Goal: Task Accomplishment & Management: Manage account settings

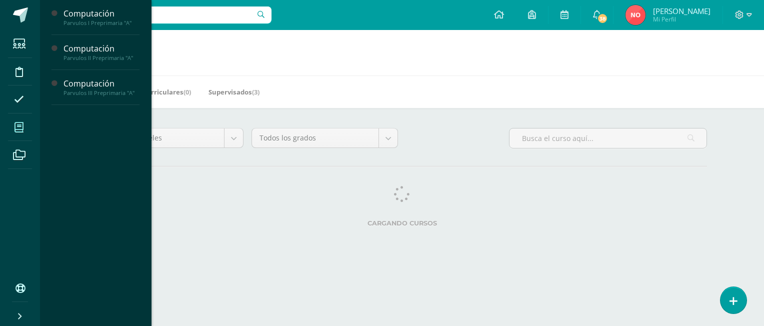
click at [16, 128] on icon at bounding box center [18, 127] width 9 height 10
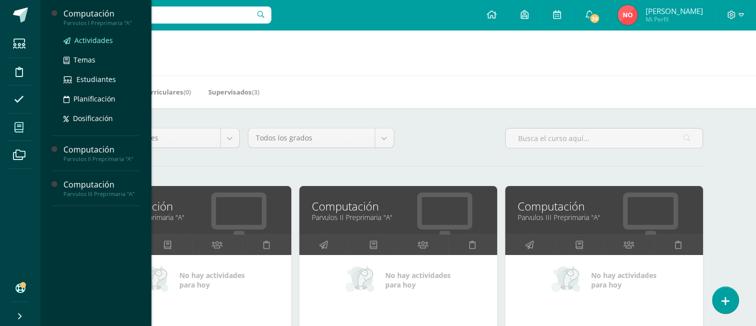
click at [91, 42] on span "Actividades" at bounding box center [93, 39] width 38 height 9
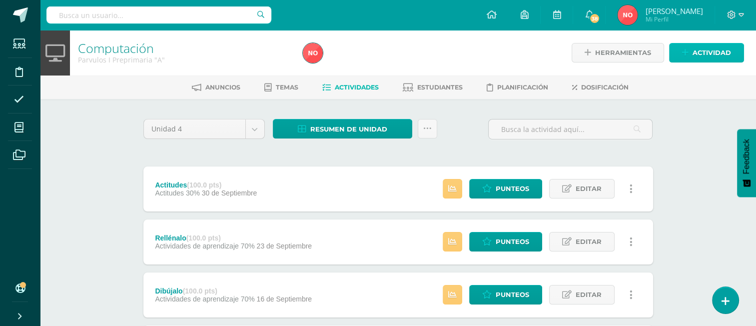
click at [727, 51] on span "Actividad" at bounding box center [712, 52] width 38 height 18
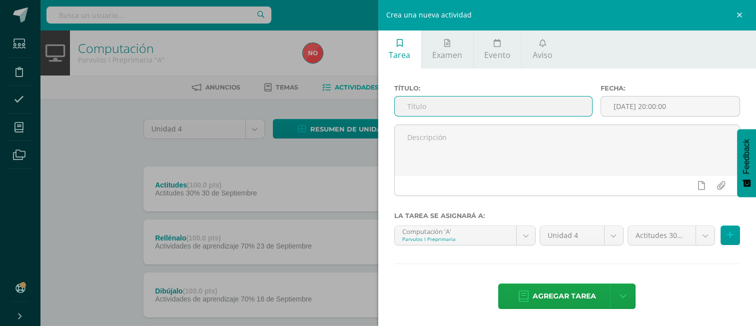
click at [486, 100] on input "text" at bounding box center [493, 105] width 197 height 19
type input "Practica lo aprendido"
click at [631, 102] on input "[DATE] 20:00:00" at bounding box center [670, 105] width 138 height 19
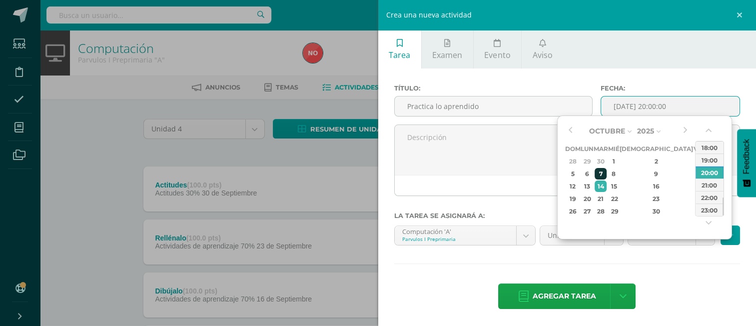
click at [606, 178] on div "7" at bounding box center [600, 173] width 11 height 11
click at [708, 126] on button "button" at bounding box center [710, 132] width 10 height 15
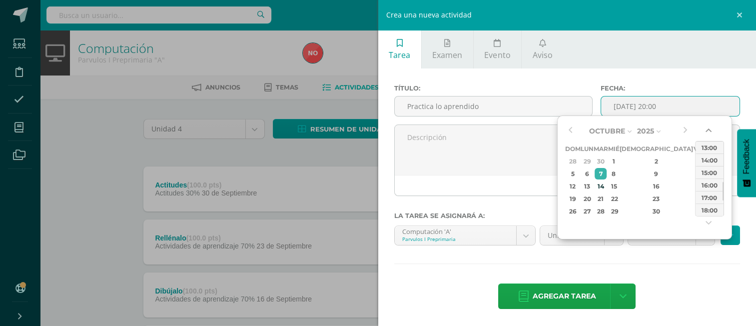
click at [708, 126] on button "button" at bounding box center [710, 132] width 10 height 15
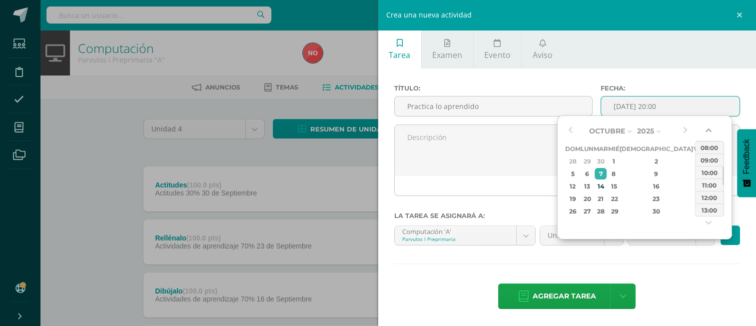
click at [708, 126] on button "button" at bounding box center [710, 132] width 10 height 15
click at [701, 147] on div "08:00" at bounding box center [710, 147] width 28 height 12
type input "[DATE] 08:00"
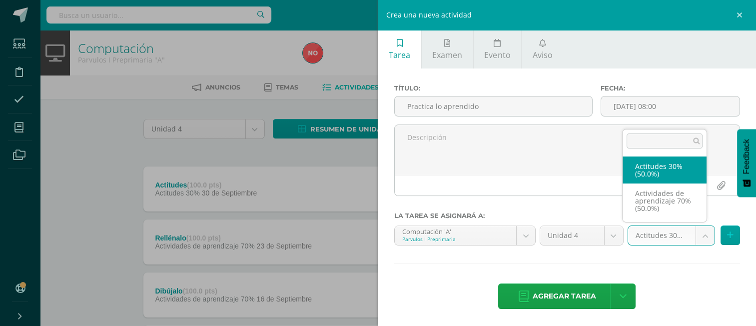
click at [700, 237] on body "Estudiantes Disciplina Asistencia Mis cursos Archivos Soporte Ayuda Reportar un…" at bounding box center [378, 271] width 756 height 543
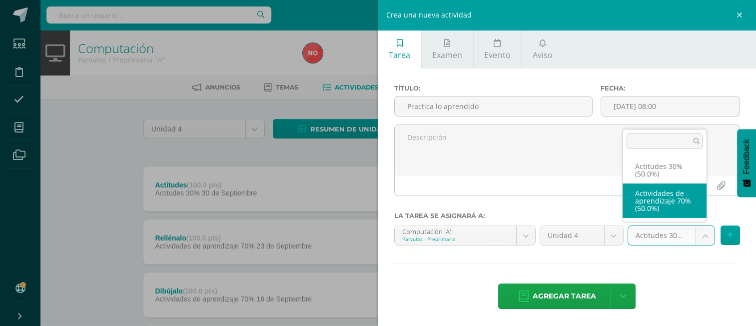
select select "171957"
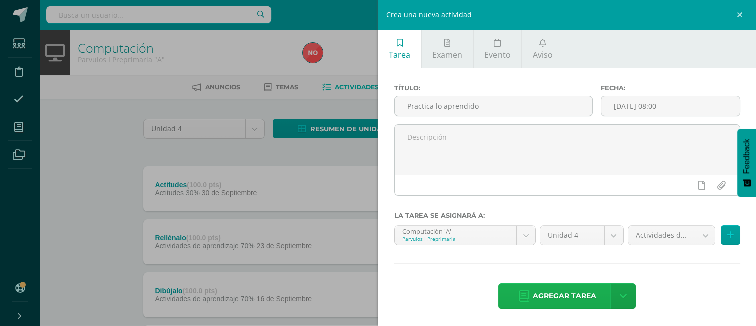
click at [567, 291] on span "Agregar tarea" at bounding box center [564, 296] width 63 height 24
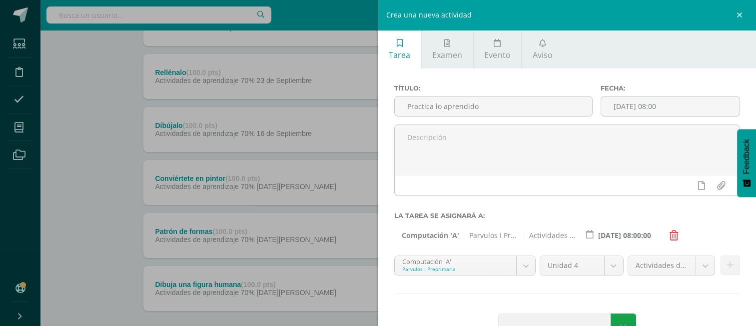
scroll to position [170, 0]
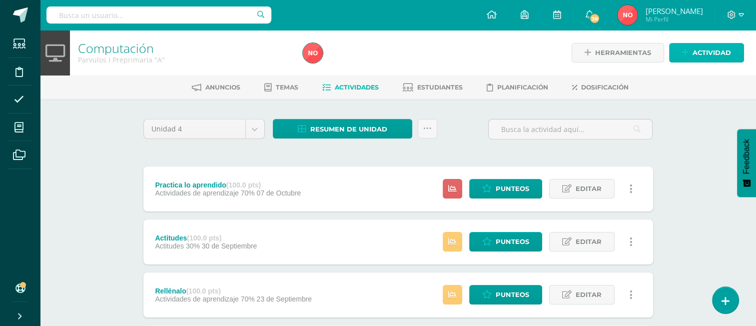
click at [691, 52] on link "Actividad" at bounding box center [706, 52] width 75 height 19
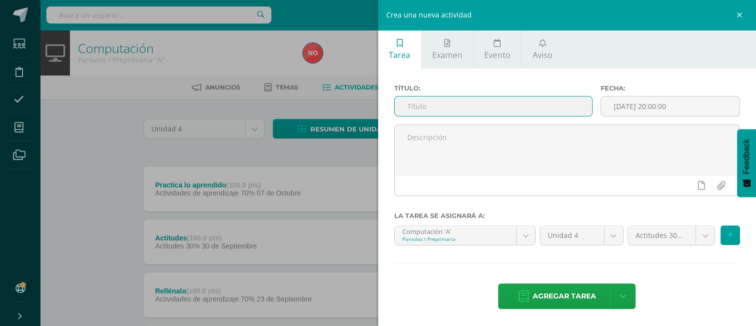
click at [528, 100] on input "text" at bounding box center [493, 105] width 197 height 19
click at [441, 103] on input "Cúal fue ti juego favorito." at bounding box center [493, 105] width 197 height 19
click at [530, 96] on input "Cuál fue tu juego favorito." at bounding box center [493, 105] width 197 height 19
type input "¿Cuál fue tu juego favorito?"
click at [674, 105] on input "[DATE] 20:00:00" at bounding box center [670, 105] width 138 height 19
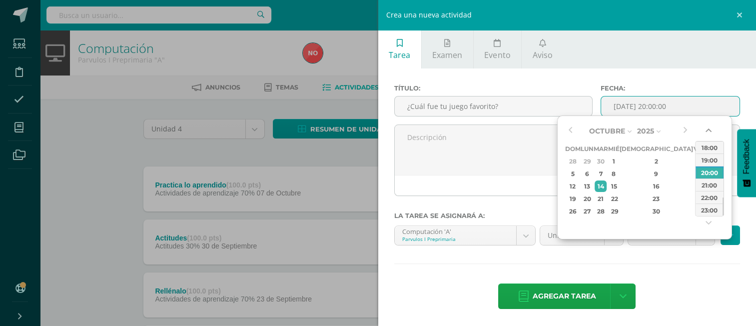
click at [706, 130] on button "button" at bounding box center [710, 132] width 10 height 15
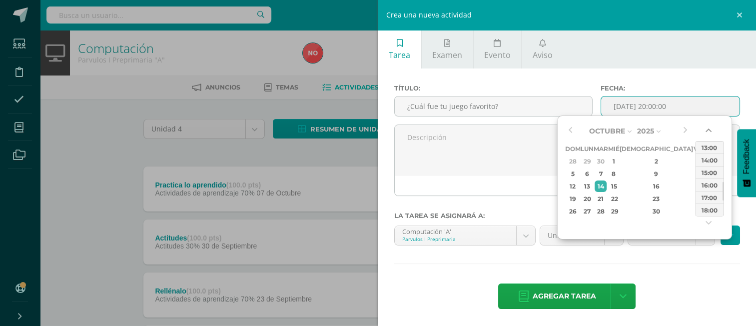
click at [706, 130] on button "button" at bounding box center [710, 132] width 10 height 15
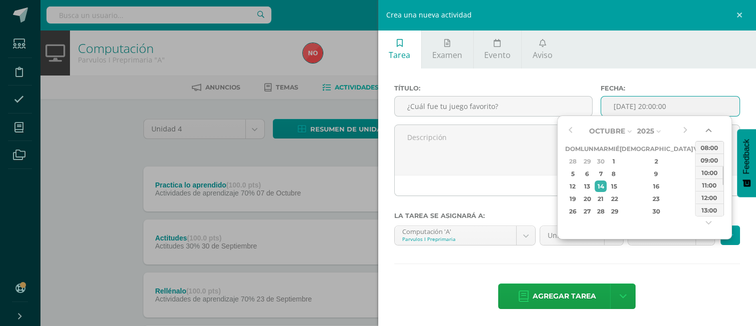
click at [706, 130] on button "button" at bounding box center [710, 132] width 10 height 15
drag, startPoint x: 702, startPoint y: 166, endPoint x: 705, endPoint y: 162, distance: 5.7
click at [705, 162] on div "00:00 01:00 02:00 03:00 04:00 05:00 06:00 07:00 08:00 09:00 10:00 11:00 12:00 1…" at bounding box center [710, 203] width 28 height 300
click at [705, 162] on div "08:00" at bounding box center [710, 159] width 28 height 12
type input "2025-10-14 08:00"
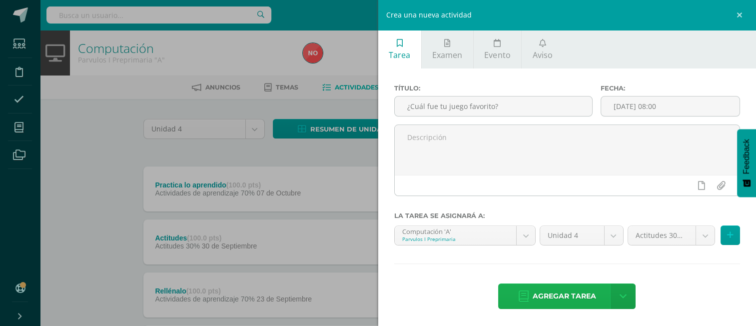
click at [566, 288] on span "Agregar tarea" at bounding box center [564, 296] width 63 height 24
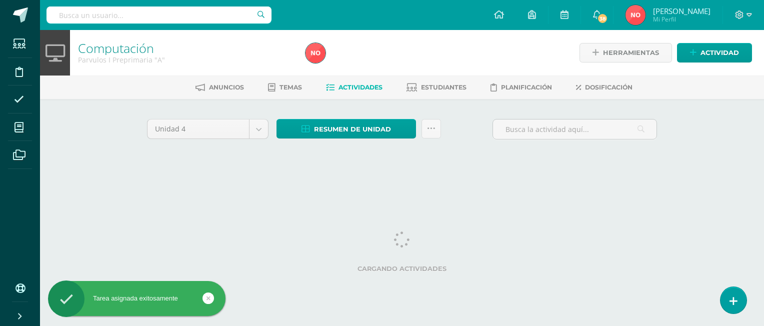
click at [748, 186] on html "Tarea asignada exitosamente Estudiantes Disciplina Asistencia Mis cursos Archiv…" at bounding box center [382, 93] width 764 height 186
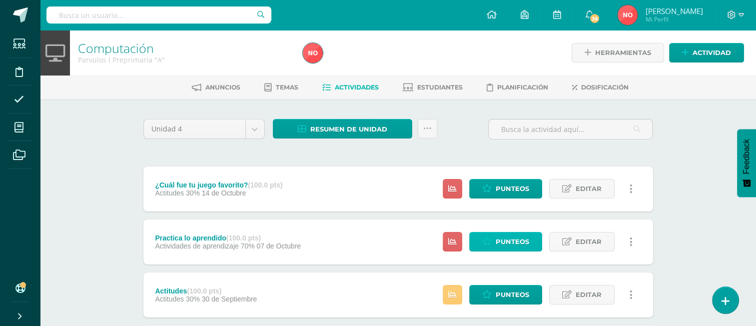
click at [500, 250] on span "Punteos" at bounding box center [512, 241] width 33 height 18
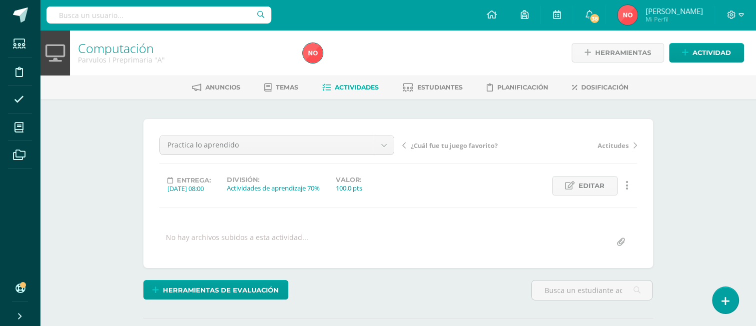
drag, startPoint x: 756, startPoint y: 146, endPoint x: 742, endPoint y: 186, distance: 42.4
drag, startPoint x: 742, startPoint y: 186, endPoint x: 670, endPoint y: 213, distance: 77.1
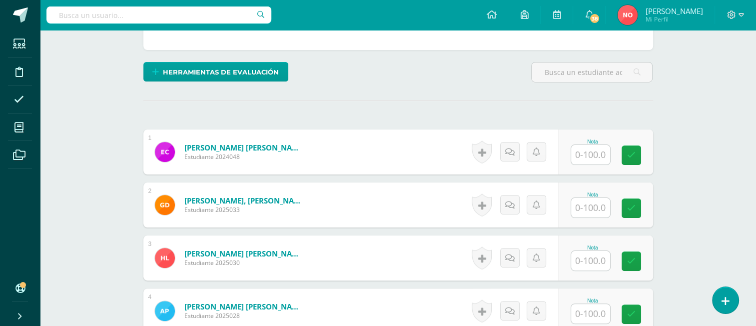
scroll to position [280, 0]
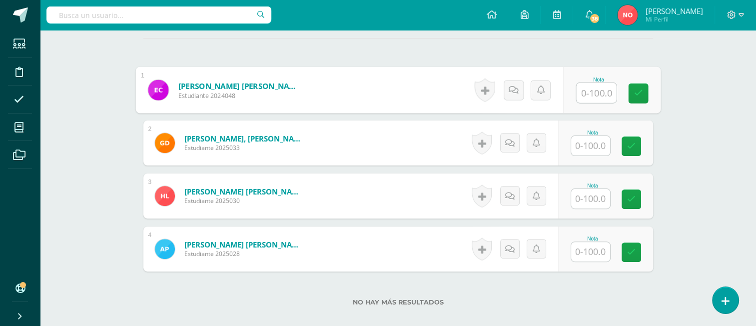
click at [596, 94] on input "text" at bounding box center [596, 93] width 40 height 20
type input "70"
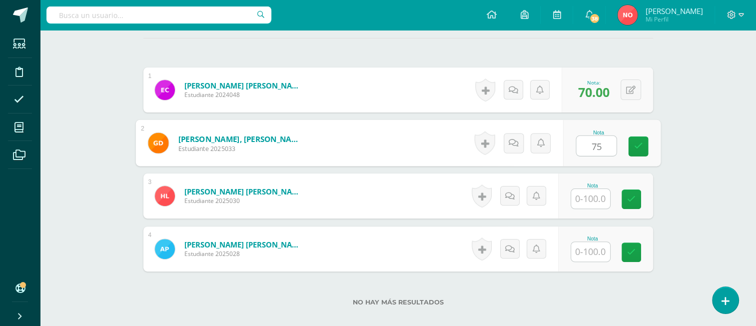
type input "75"
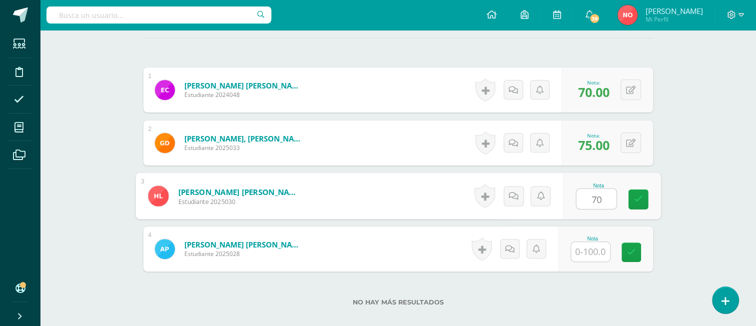
type input "70"
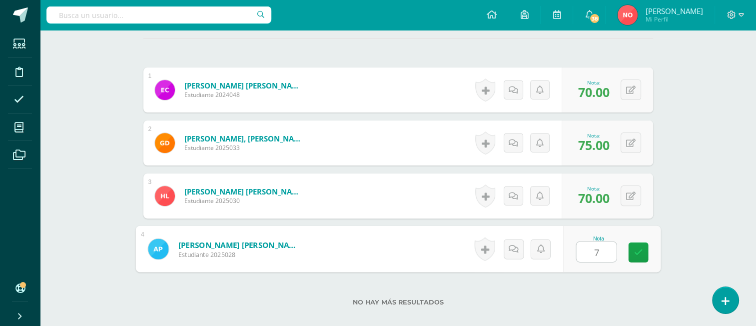
type input "70"
click at [712, 292] on div "Computación Parvulos I Preprimaria "A" Herramientas Detalle de asistencias Acti…" at bounding box center [398, 68] width 716 height 636
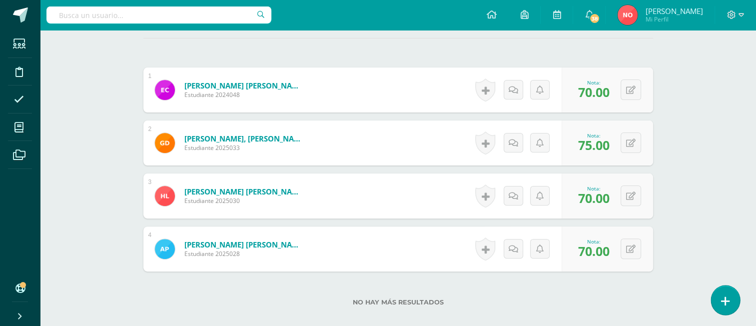
click at [721, 300] on icon at bounding box center [725, 300] width 9 height 11
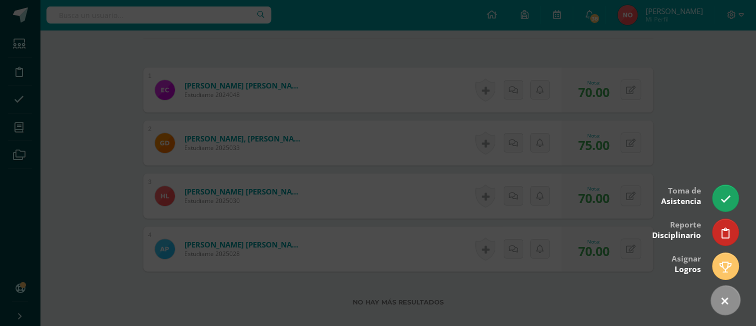
click at [721, 300] on icon at bounding box center [725, 301] width 14 height 14
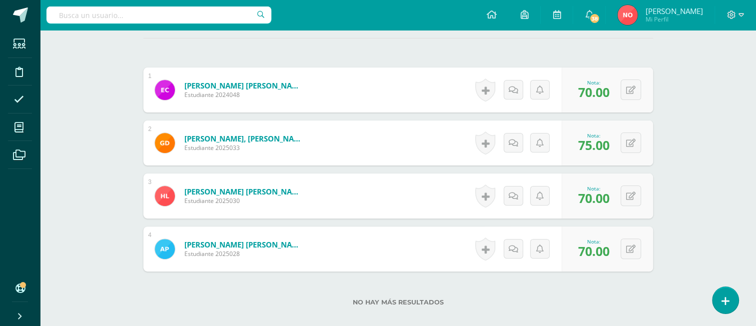
drag, startPoint x: 168, startPoint y: 289, endPoint x: 100, endPoint y: 316, distance: 73.8
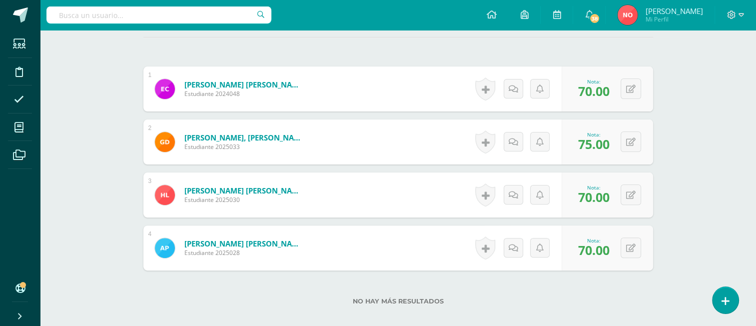
click at [239, 306] on div "No hay más resultados" at bounding box center [398, 293] width 510 height 46
drag, startPoint x: 244, startPoint y: 303, endPoint x: 629, endPoint y: 290, distance: 385.1
click at [629, 290] on div "No hay más resultados" at bounding box center [398, 293] width 510 height 46
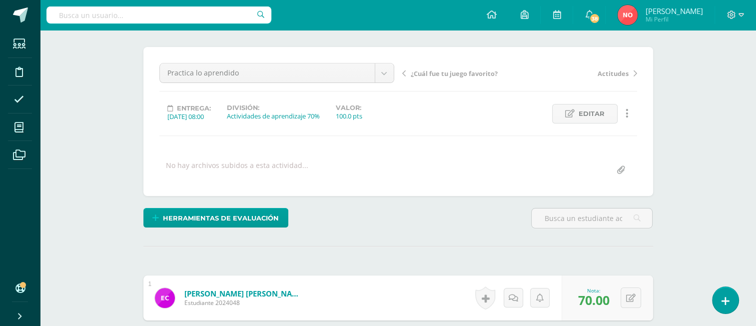
scroll to position [0, 0]
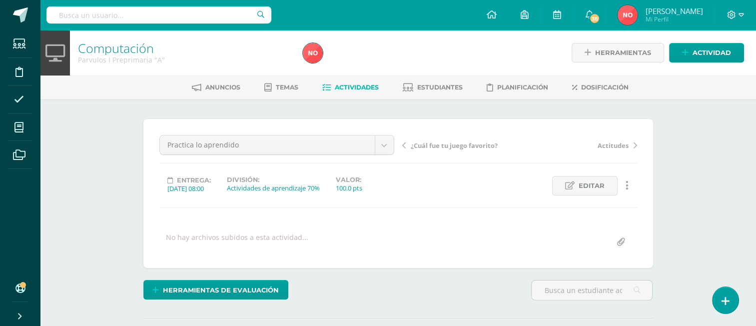
click at [335, 86] on span "Actividades" at bounding box center [357, 86] width 44 height 7
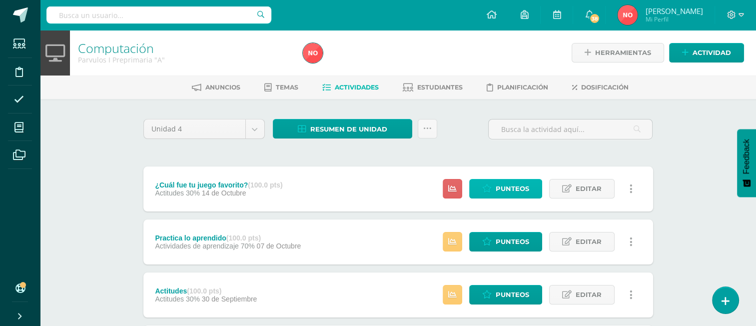
click at [498, 192] on span "Punteos" at bounding box center [512, 188] width 33 height 18
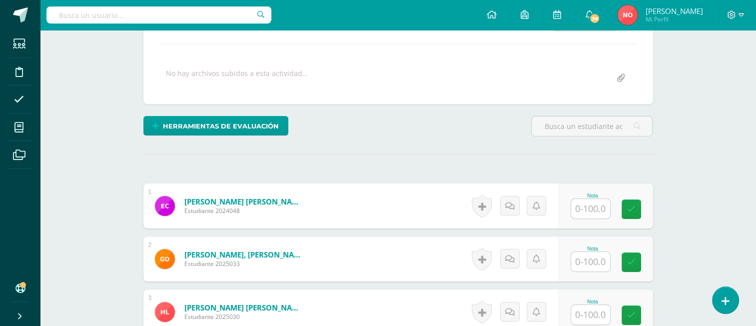
scroll to position [181, 0]
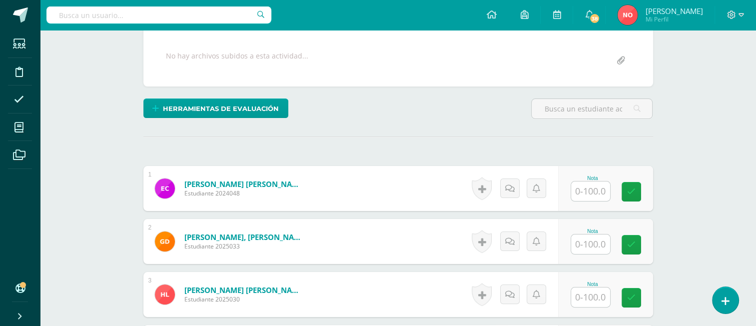
click at [590, 197] on input "text" at bounding box center [590, 190] width 39 height 19
type input "6"
type input "75"
click at [601, 234] on input "text" at bounding box center [596, 244] width 40 height 20
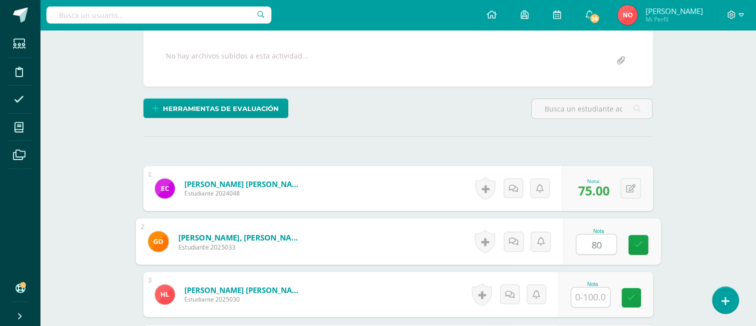
type input "80"
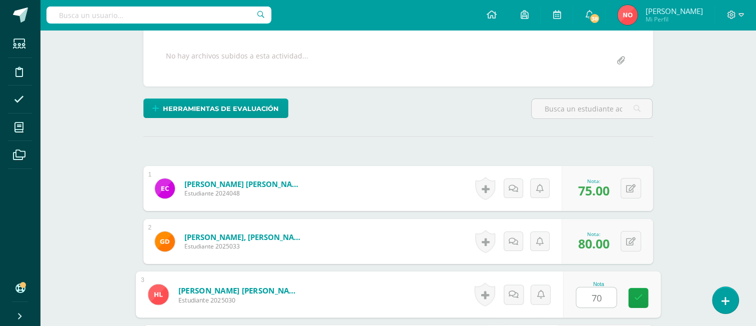
type input "70"
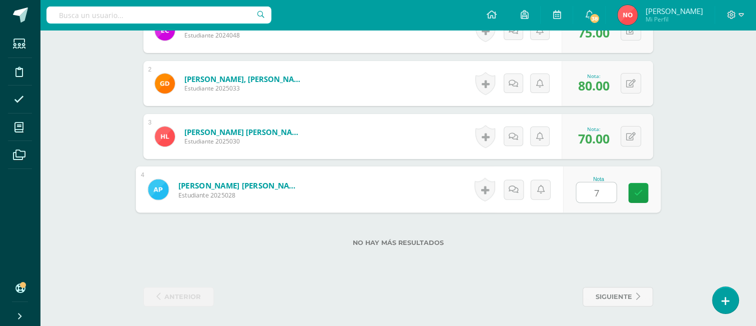
type input "75"
click at [750, 167] on div "Computación Parvulos I Preprimaria "A" Herramientas Detalle de asistencias Acti…" at bounding box center [398, 9] width 716 height 636
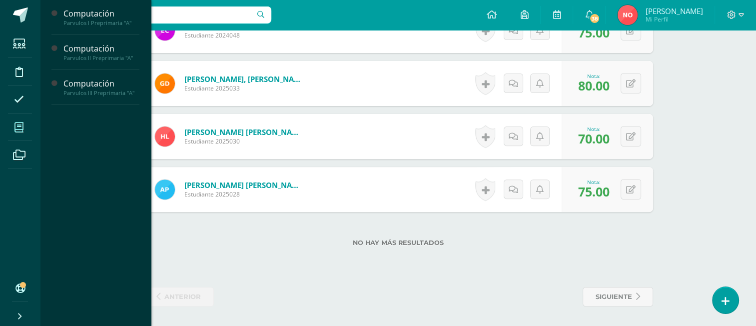
click at [22, 116] on span at bounding box center [19, 127] width 22 height 22
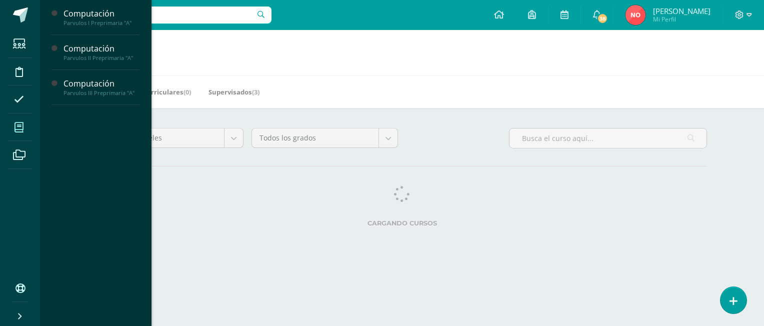
click at [18, 135] on span at bounding box center [19, 127] width 22 height 22
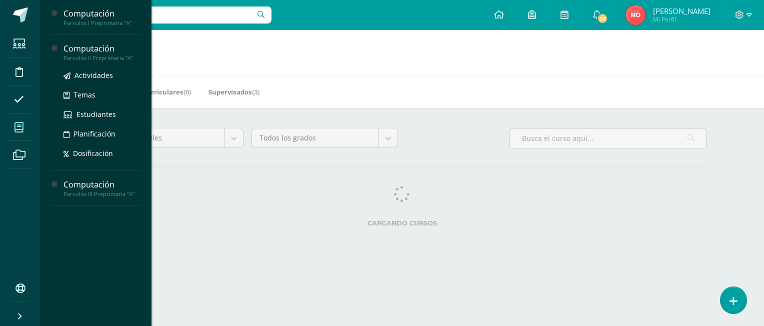
click at [76, 50] on div "Computación" at bounding box center [101, 48] width 76 height 11
click at [79, 74] on span "Actividades" at bounding box center [93, 74] width 38 height 9
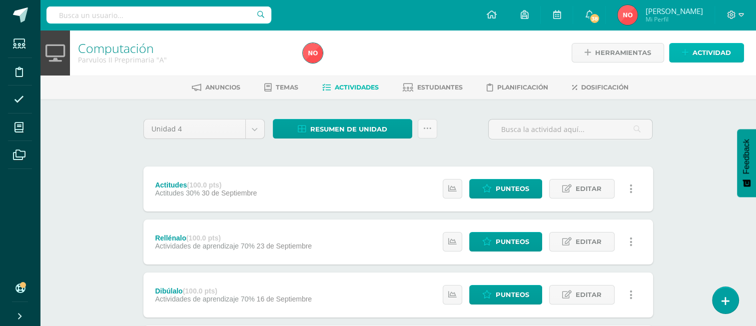
click at [682, 49] on link "Actividad" at bounding box center [706, 52] width 75 height 19
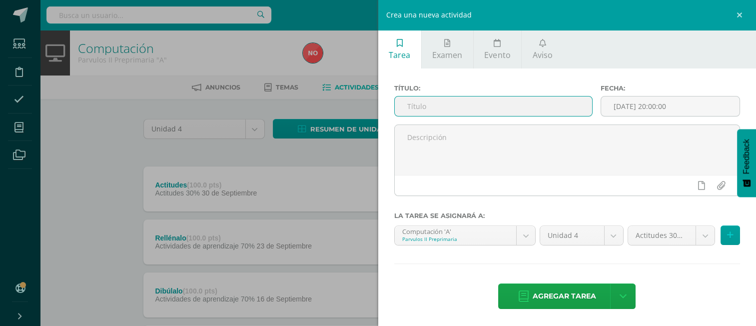
click at [542, 107] on input "text" at bounding box center [493, 105] width 197 height 19
type input "Practica lo aprendido"
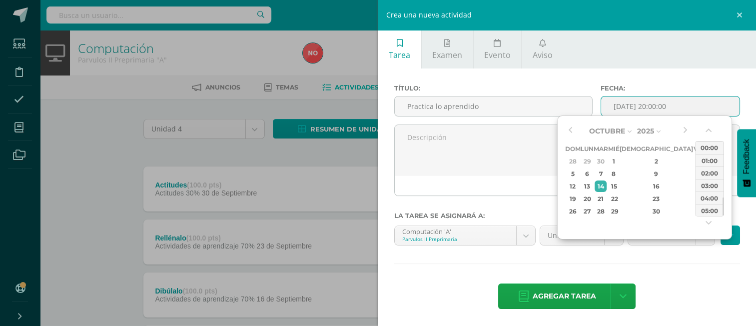
click at [623, 103] on input "[DATE] 20:00:00" at bounding box center [670, 105] width 138 height 19
click at [606, 170] on div "7" at bounding box center [600, 173] width 11 height 11
click at [708, 132] on button "button" at bounding box center [710, 132] width 10 height 15
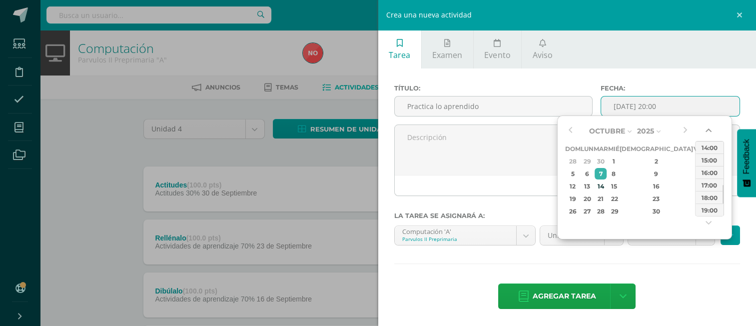
click at [708, 132] on button "button" at bounding box center [710, 132] width 10 height 15
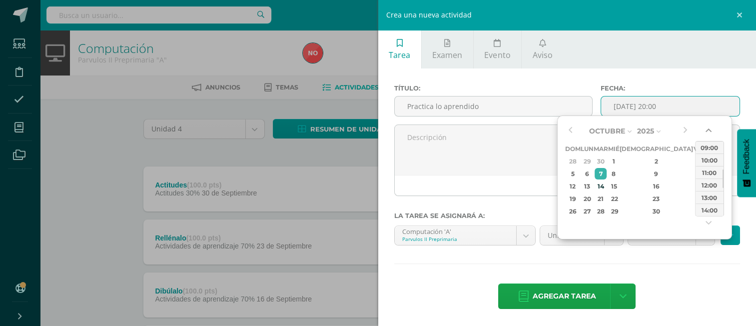
click at [708, 132] on button "button" at bounding box center [710, 132] width 10 height 15
click at [706, 146] on div "08:00" at bounding box center [710, 147] width 28 height 12
type input "2025-10-07 08:00"
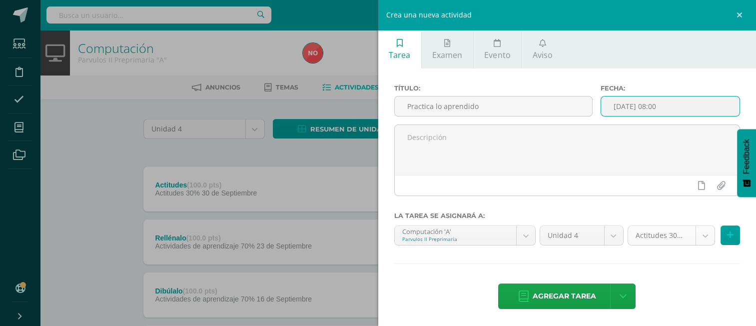
click at [696, 233] on body "Estudiantes Disciplina Asistencia Mis cursos Archivos Soporte Ayuda Reportar un…" at bounding box center [378, 271] width 756 height 543
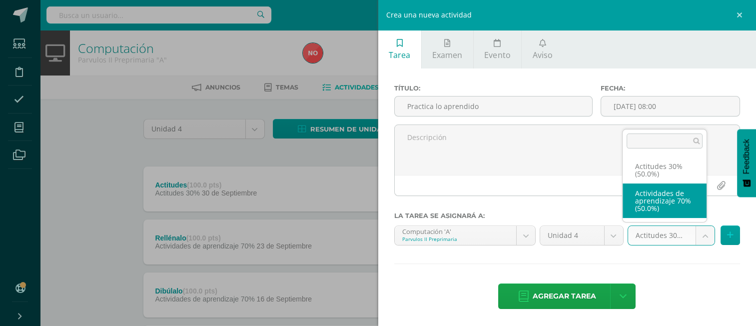
select select "171965"
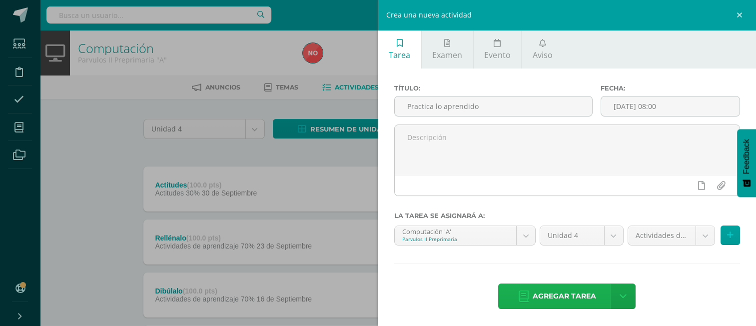
click at [585, 301] on span "Agregar tarea" at bounding box center [564, 296] width 63 height 24
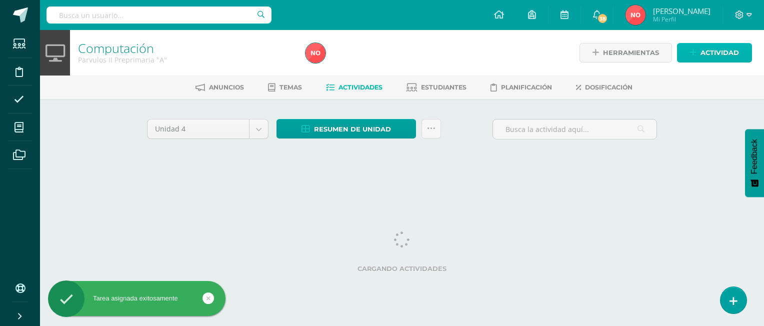
click at [692, 48] on icon at bounding box center [693, 52] width 6 height 8
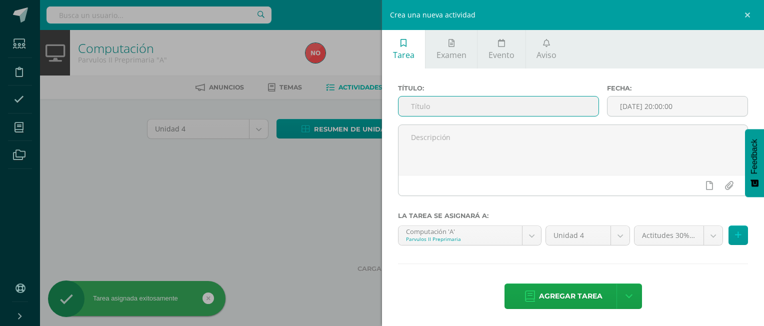
click at [562, 103] on input "text" at bounding box center [498, 105] width 200 height 19
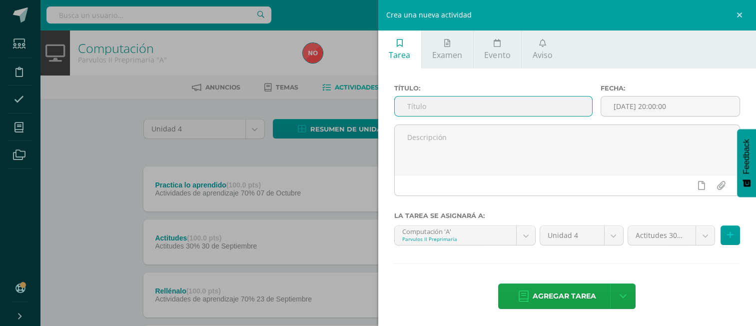
type input "?"
type input "¿Cuál fue tu juego favorito?"
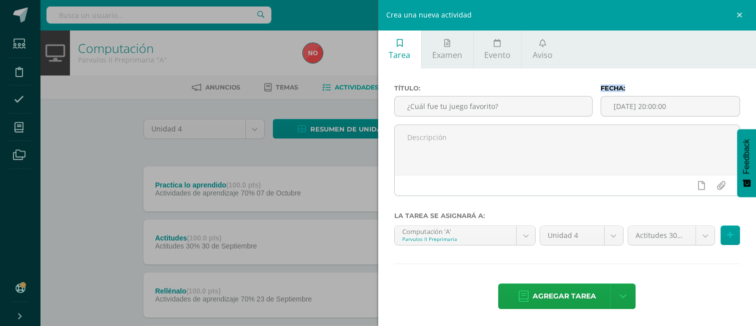
drag, startPoint x: 596, startPoint y: 92, endPoint x: 598, endPoint y: 83, distance: 9.8
click at [598, 83] on div "Título: ¿Cuál fue tu juego favorito? Fecha: 2025-10-14 20:00:00 La tarea se asi…" at bounding box center [567, 197] width 378 height 258
drag, startPoint x: 598, startPoint y: 83, endPoint x: 624, endPoint y: 104, distance: 33.3
click at [624, 104] on input "[DATE] 20:00:00" at bounding box center [670, 105] width 138 height 19
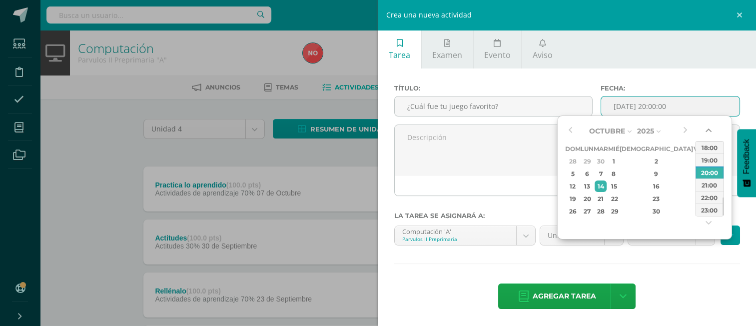
click at [709, 132] on button "button" at bounding box center [710, 132] width 10 height 15
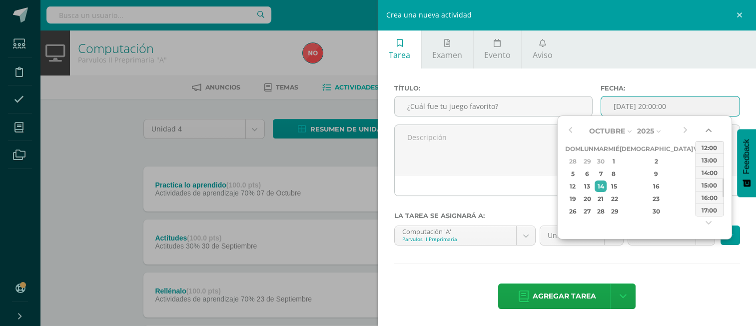
click at [709, 132] on button "button" at bounding box center [710, 132] width 10 height 15
click at [710, 132] on button "button" at bounding box center [710, 132] width 10 height 15
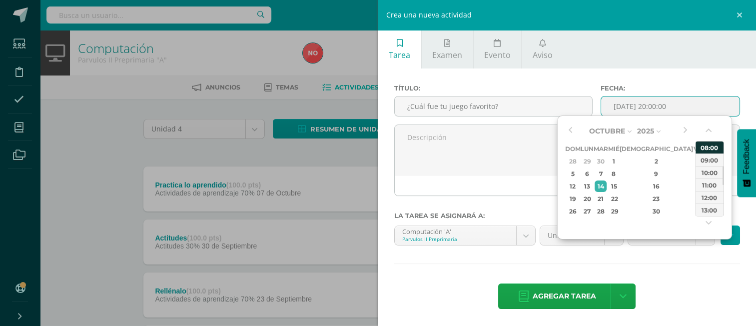
click at [710, 142] on div "08:00" at bounding box center [710, 147] width 28 height 12
type input "2025-10-14 08:00"
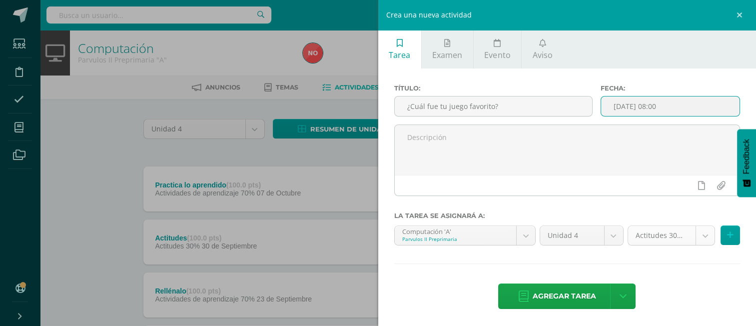
click at [695, 232] on body "Tarea asignada exitosamente Estudiantes Disciplina Asistencia Mis cursos Archiv…" at bounding box center [378, 298] width 756 height 596
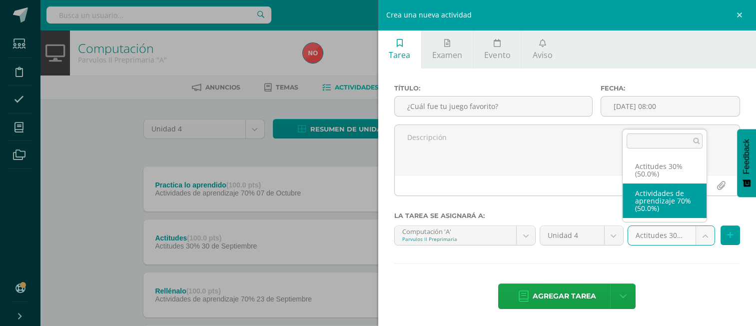
select select "171965"
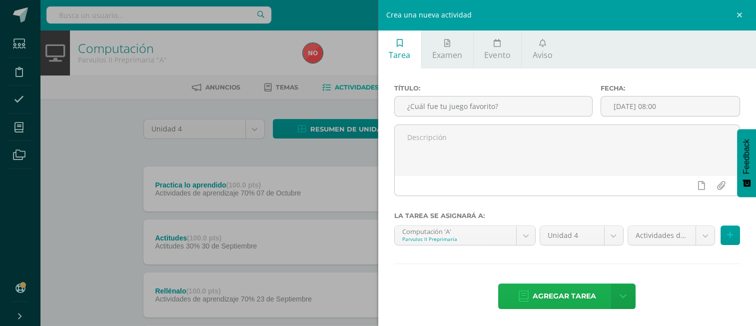
click at [596, 297] on link "Agregar tarea" at bounding box center [557, 295] width 118 height 25
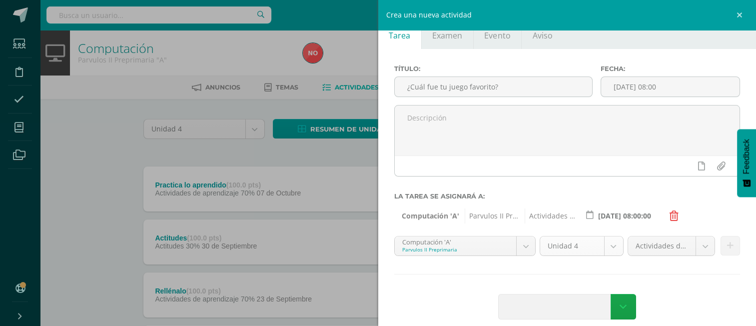
scroll to position [30, 0]
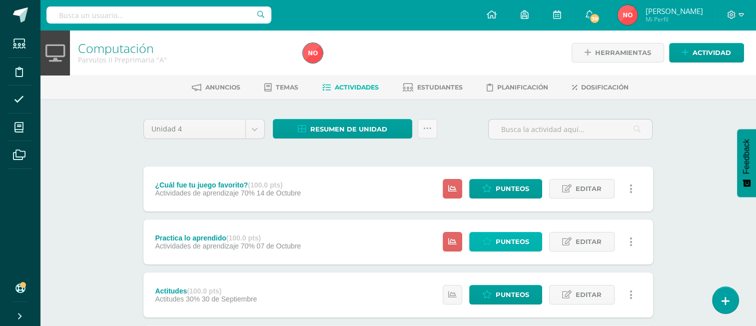
click at [528, 244] on span "Punteos" at bounding box center [512, 241] width 33 height 18
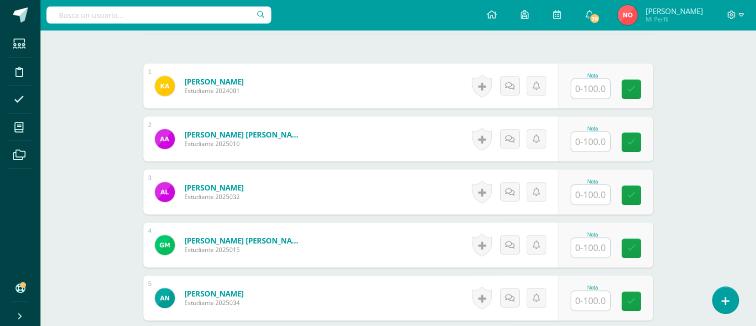
scroll to position [300, 0]
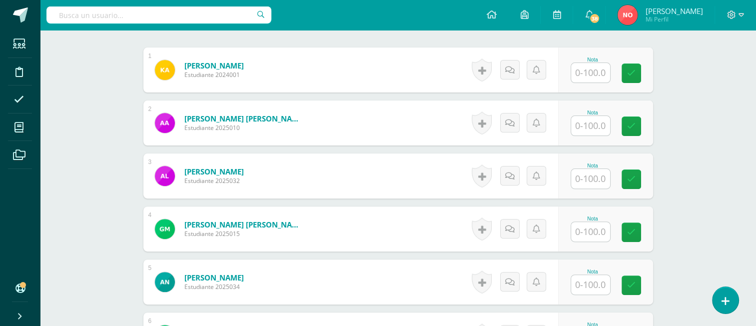
click at [596, 84] on div "Nota" at bounding box center [605, 69] width 95 height 45
click at [591, 70] on input "text" at bounding box center [596, 73] width 40 height 20
type input "70"
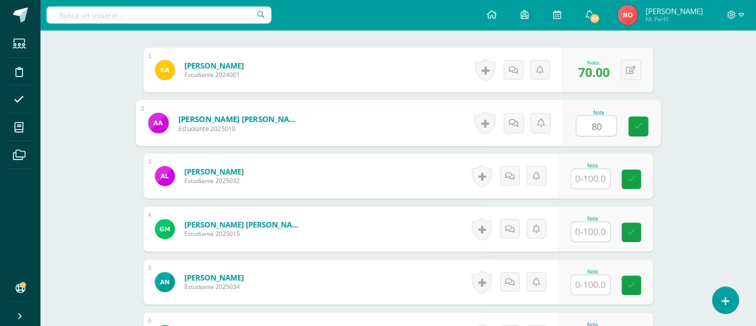
type input "80"
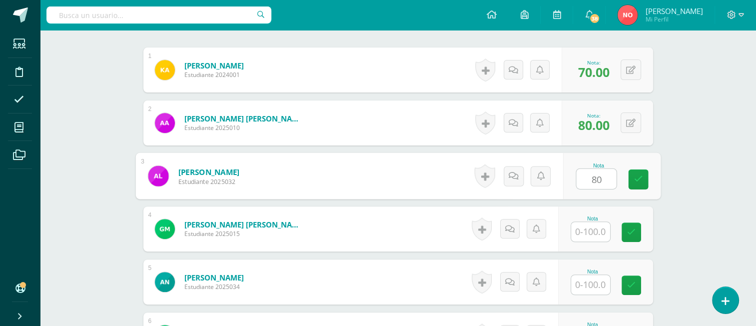
type input "80"
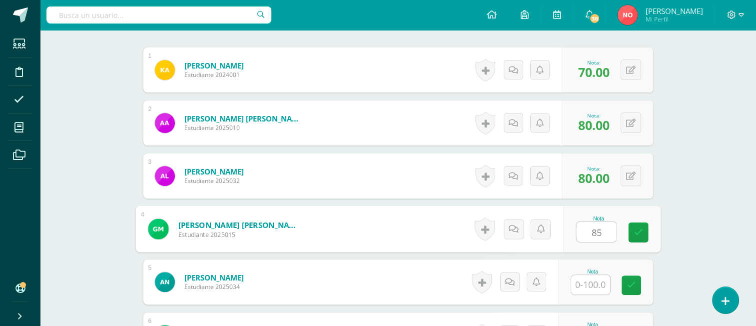
type input "85"
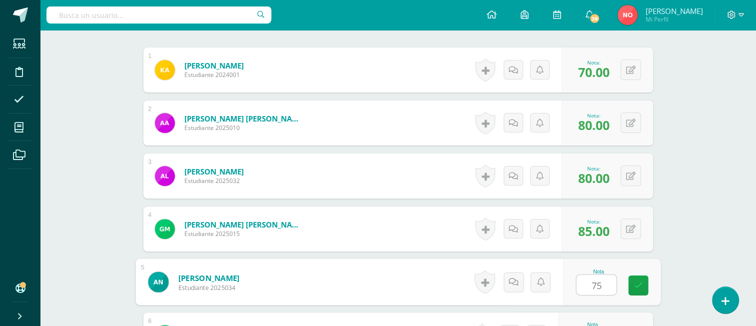
type input "75"
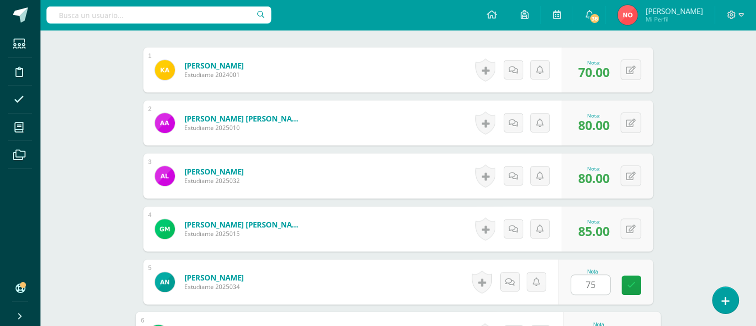
scroll to position [474, 0]
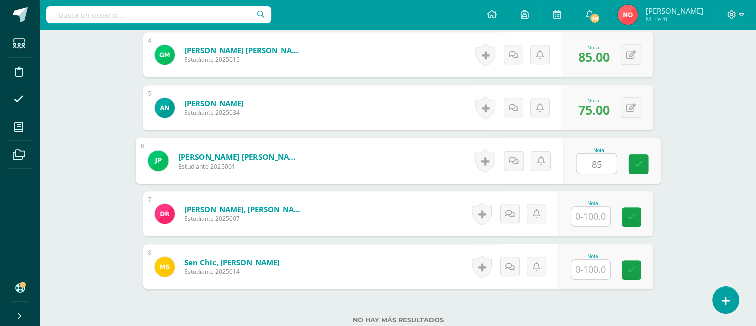
type input "85"
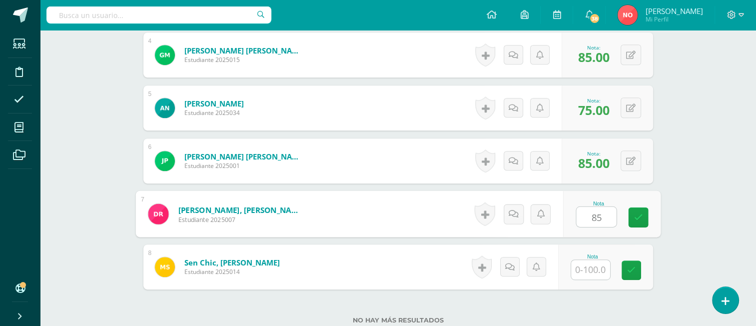
type input "85"
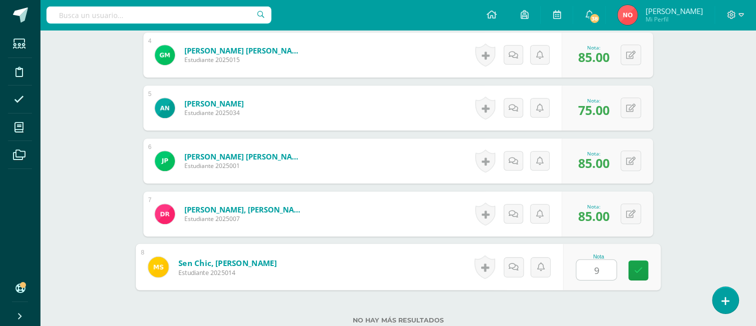
type input "90"
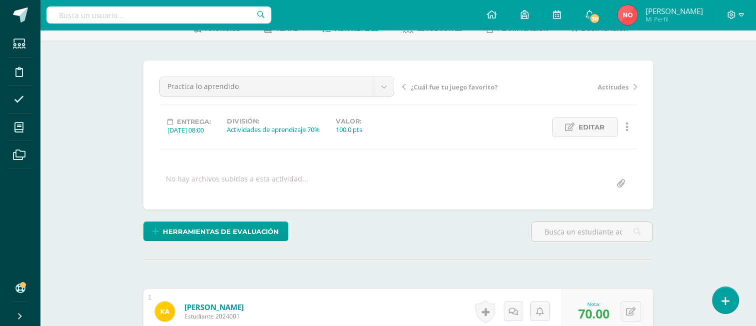
scroll to position [0, 0]
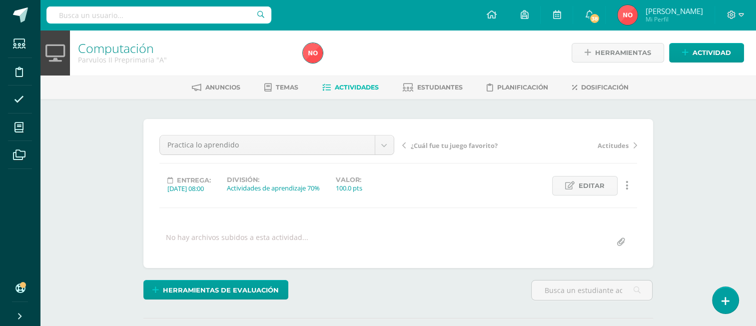
click at [370, 83] on span "Actividades" at bounding box center [357, 86] width 44 height 7
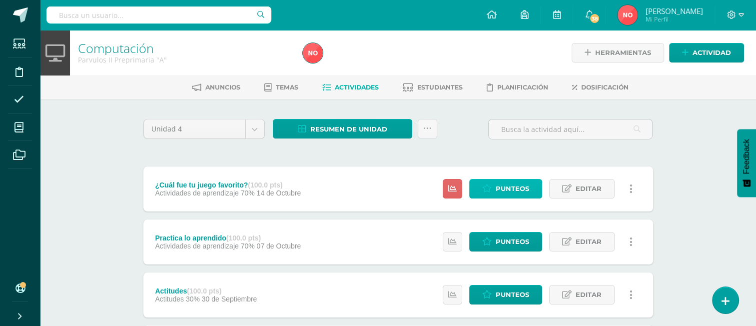
click at [514, 186] on span "Punteos" at bounding box center [512, 188] width 33 height 18
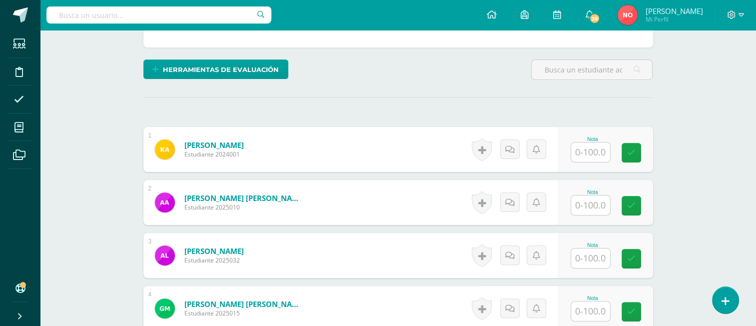
scroll to position [220, 0]
click at [573, 167] on div "Nota" at bounding box center [605, 149] width 95 height 45
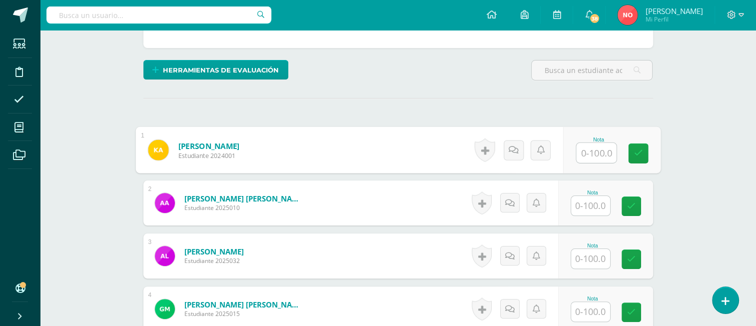
click at [583, 158] on input "text" at bounding box center [596, 153] width 40 height 20
type input "80"
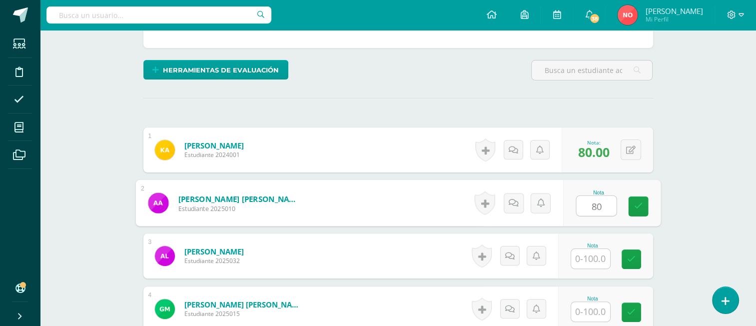
type input "80"
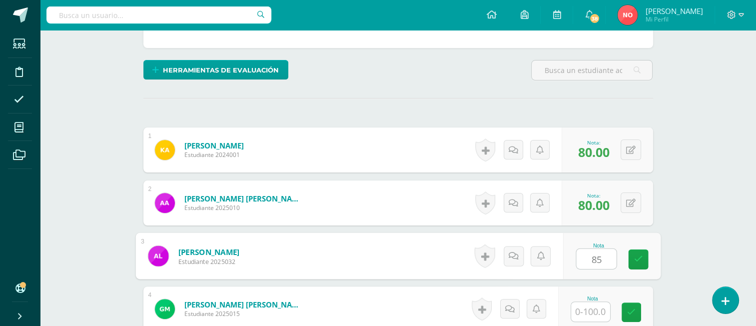
type input "85"
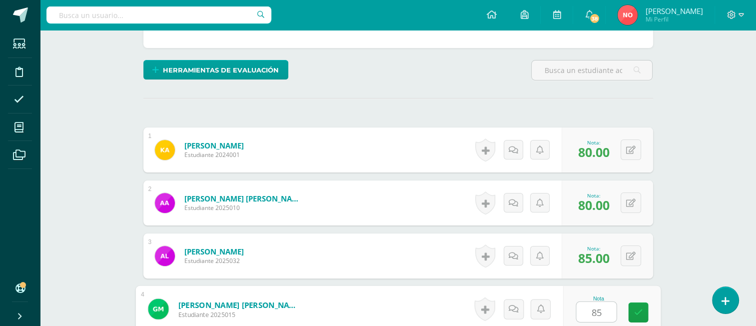
type input "85"
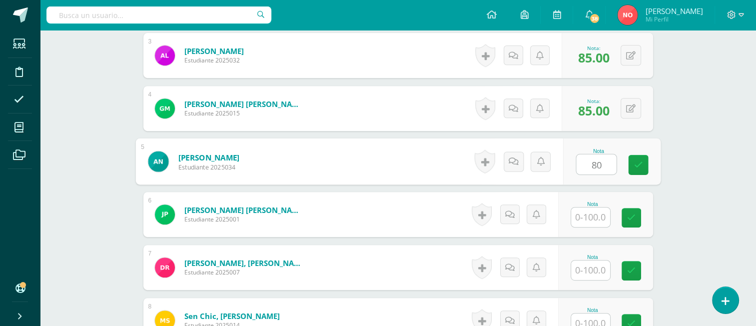
type input "80"
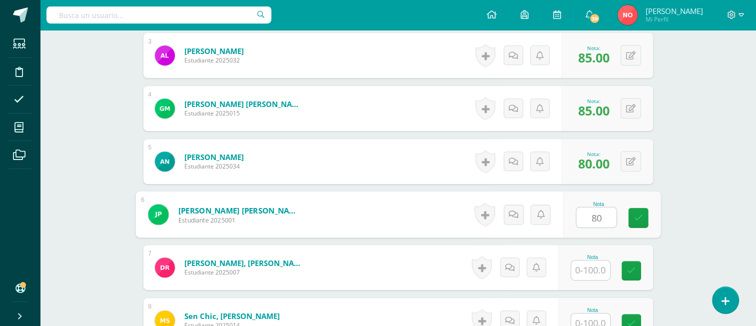
type input "80"
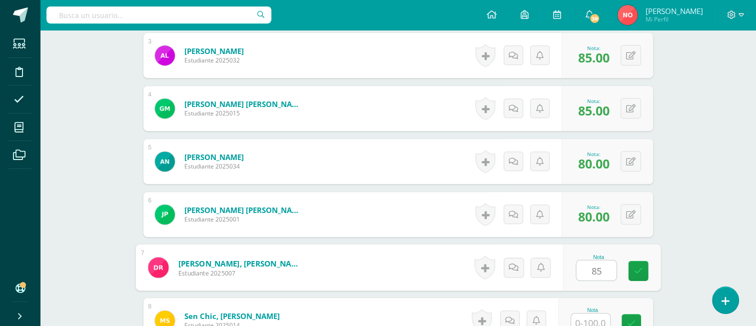
type input "85"
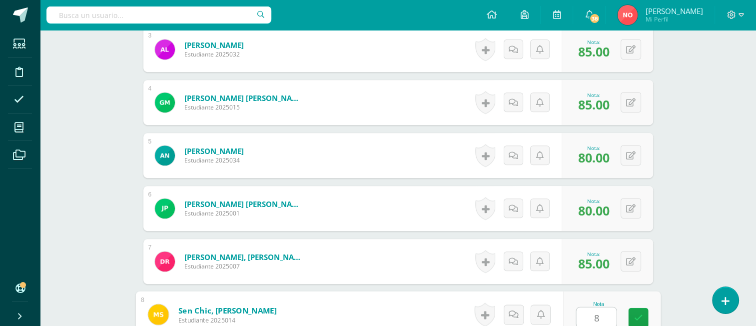
type input "85"
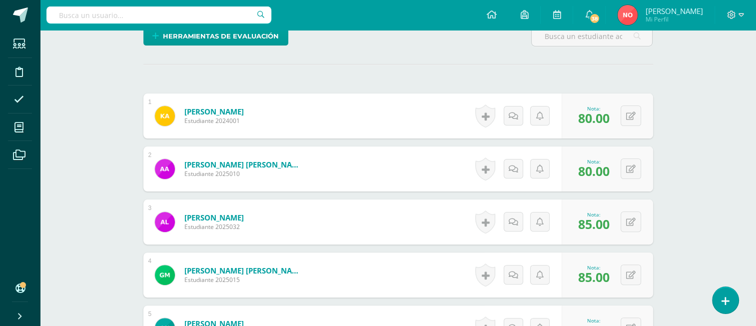
scroll to position [201, 0]
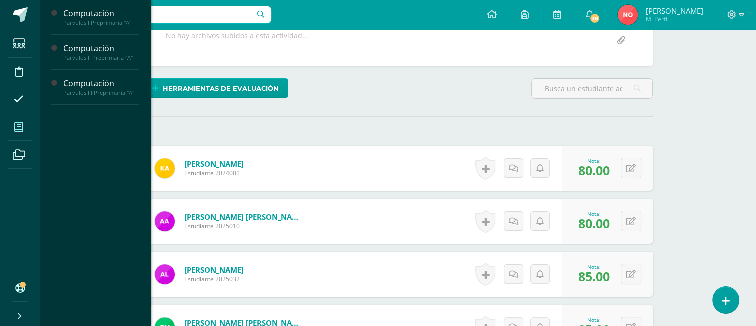
click at [26, 126] on span at bounding box center [19, 127] width 22 height 22
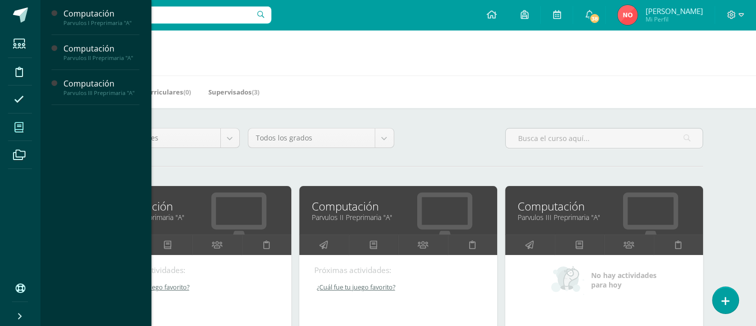
click at [17, 131] on icon at bounding box center [18, 127] width 9 height 10
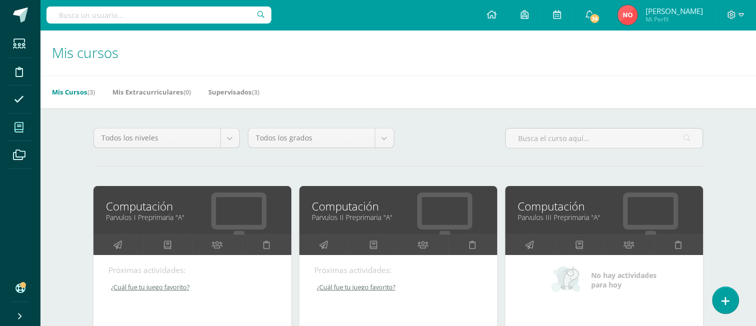
click at [189, 208] on link "Computación" at bounding box center [192, 205] width 173 height 15
click at [126, 243] on link at bounding box center [117, 245] width 49 height 20
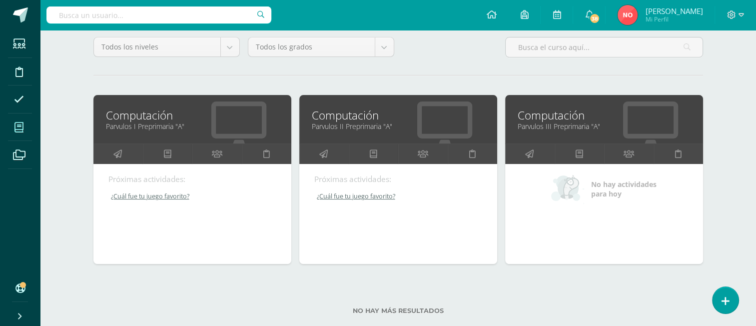
scroll to position [111, 0]
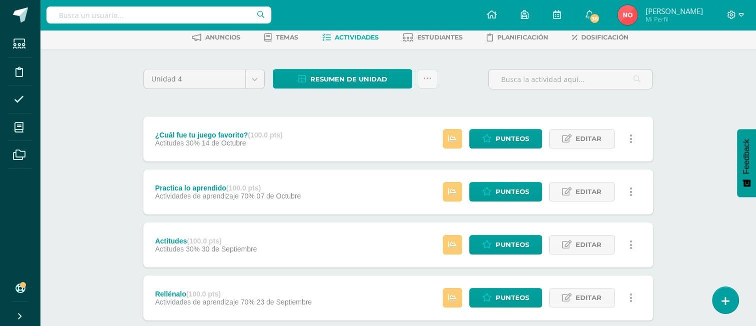
scroll to position [100, 0]
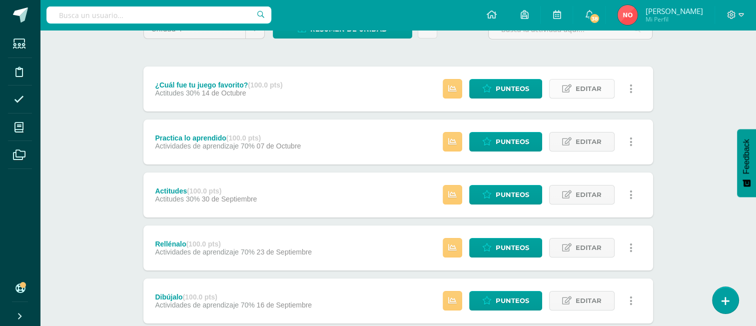
click at [562, 83] on link "Editar" at bounding box center [581, 88] width 65 height 19
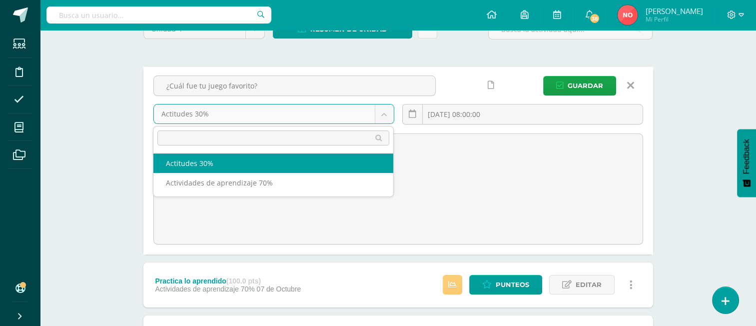
click at [391, 122] on body "Estudiantes Disciplina Asistencia Mis cursos Archivos Soporte Ayuda Reportar un…" at bounding box center [378, 296] width 756 height 792
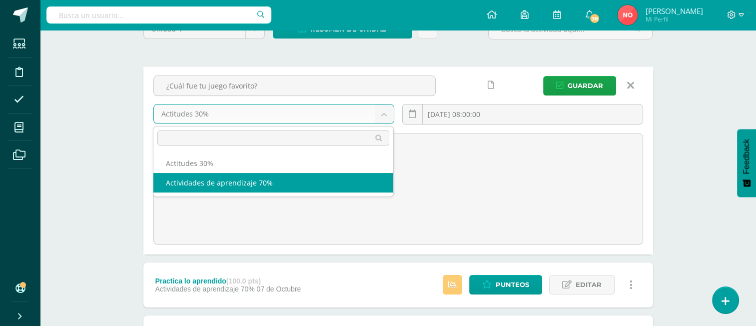
select select "171957"
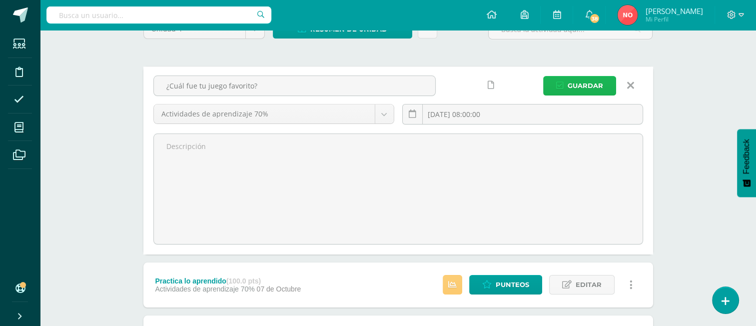
click at [551, 84] on button "Guardar" at bounding box center [579, 85] width 73 height 19
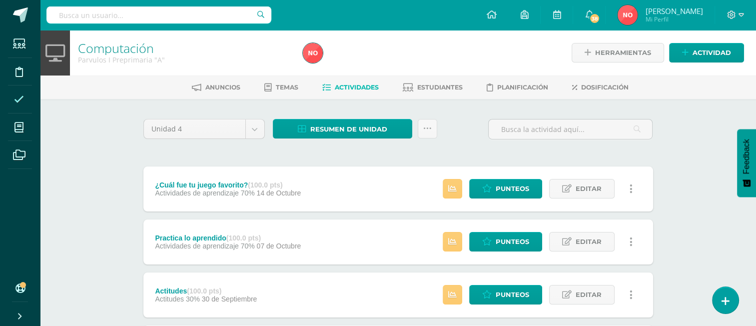
click at [26, 100] on span at bounding box center [19, 99] width 22 height 22
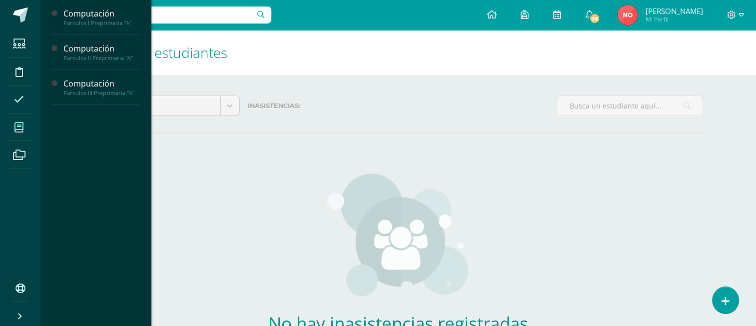
click at [23, 130] on span at bounding box center [19, 127] width 22 height 22
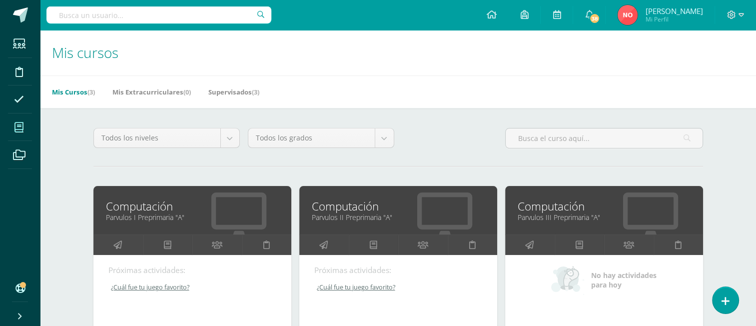
click at [557, 206] on link "Computación" at bounding box center [604, 205] width 173 height 15
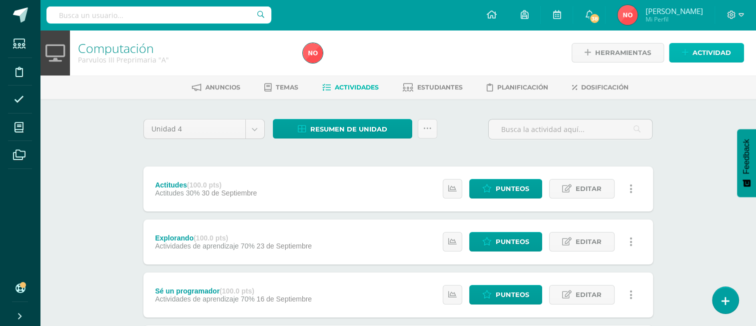
click at [689, 50] on link "Actividad" at bounding box center [706, 52] width 75 height 19
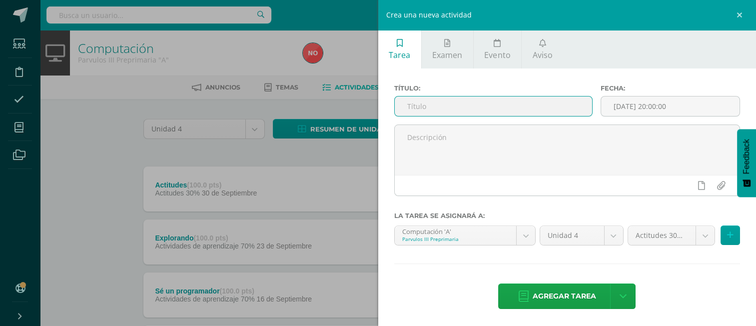
click at [528, 114] on input "text" at bounding box center [493, 105] width 197 height 19
click at [506, 106] on input "Progamandor" at bounding box center [493, 105] width 197 height 19
type input "Programando"
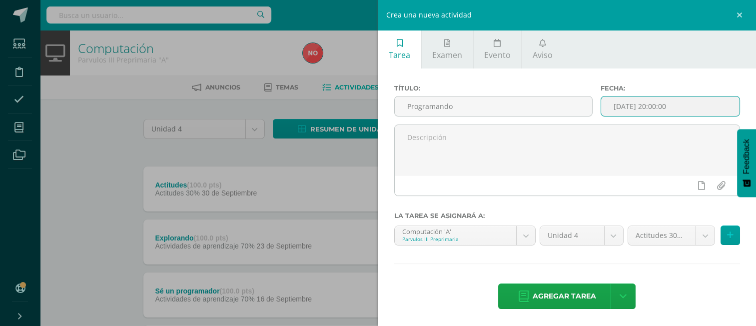
click at [610, 100] on input "[DATE] 20:00:00" at bounding box center [670, 105] width 138 height 19
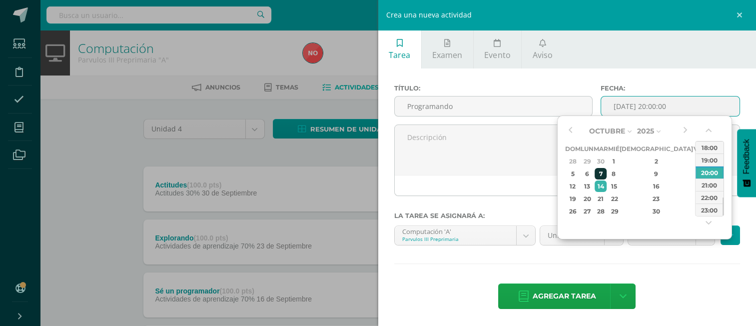
click at [606, 171] on div "7" at bounding box center [600, 173] width 11 height 11
click at [706, 133] on button "button" at bounding box center [710, 132] width 10 height 15
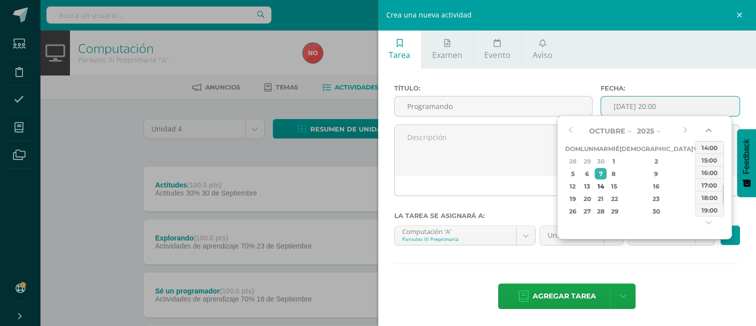
click at [706, 133] on button "button" at bounding box center [710, 132] width 10 height 15
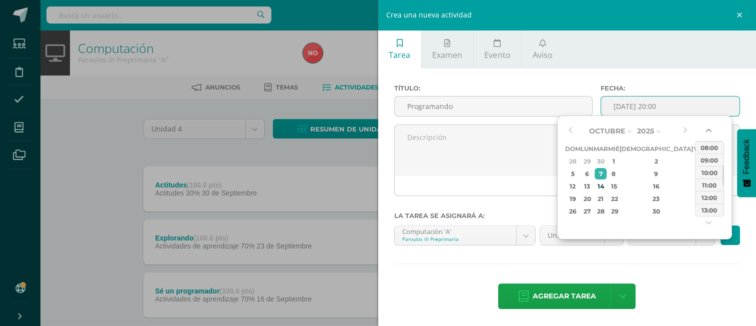
click at [706, 133] on button "button" at bounding box center [710, 132] width 10 height 15
click at [706, 146] on div "08:00" at bounding box center [710, 147] width 28 height 12
type input "2025-10-07 08:00"
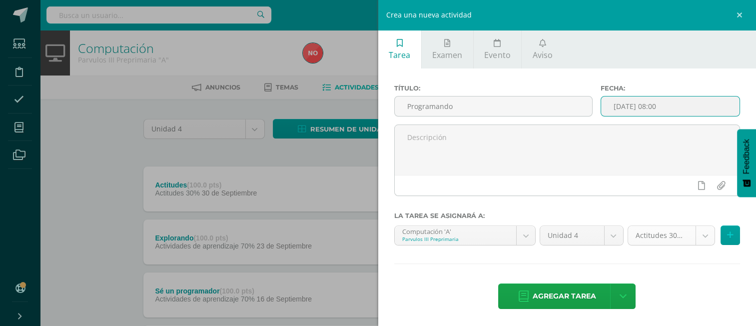
click at [692, 233] on body "Estudiantes Disciplina Asistencia Mis cursos Archivos Soporte Ayuda Reportar un…" at bounding box center [378, 271] width 756 height 543
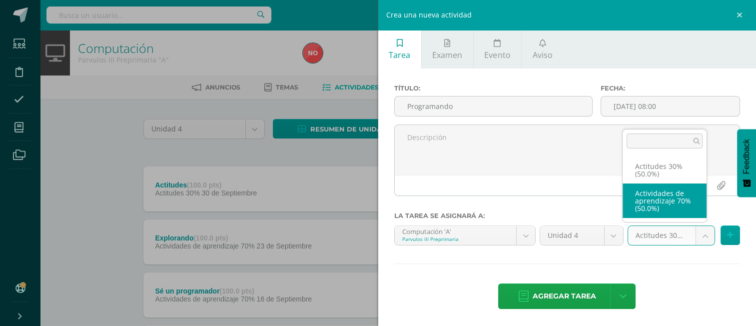
select select "171972"
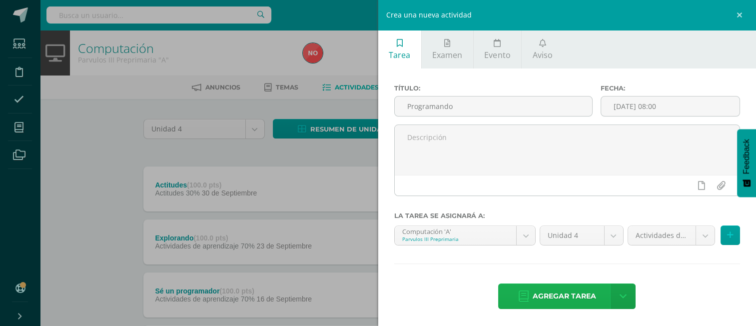
click at [582, 299] on span "Agregar tarea" at bounding box center [564, 296] width 63 height 24
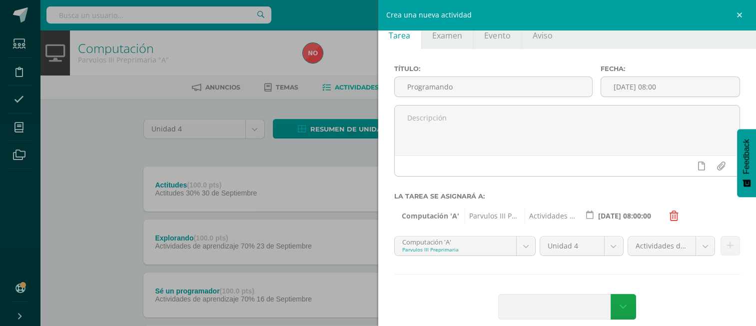
scroll to position [30, 0]
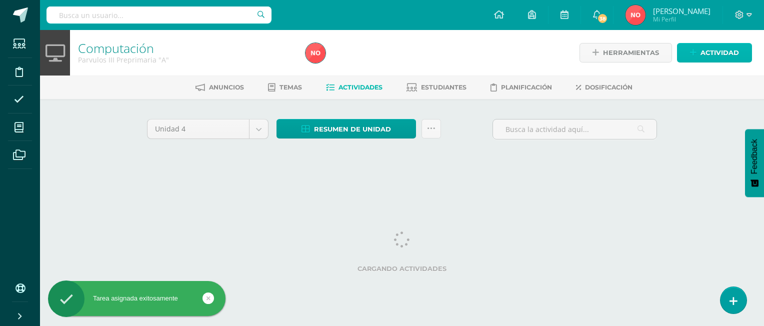
click at [690, 51] on link "Actividad" at bounding box center [714, 52] width 75 height 19
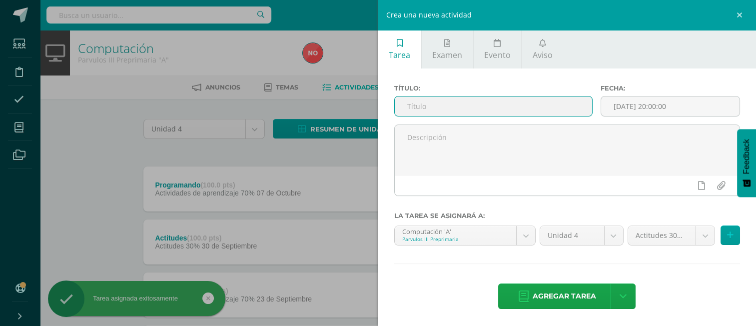
click at [533, 109] on input "text" at bounding box center [493, 105] width 197 height 19
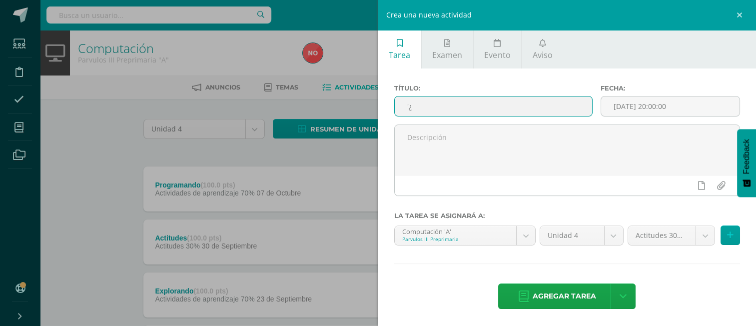
type input "'"
type input "¿Cuál fue tu juego favorito?"
click at [656, 110] on input "[DATE] 20:00:00" at bounding box center [670, 105] width 138 height 19
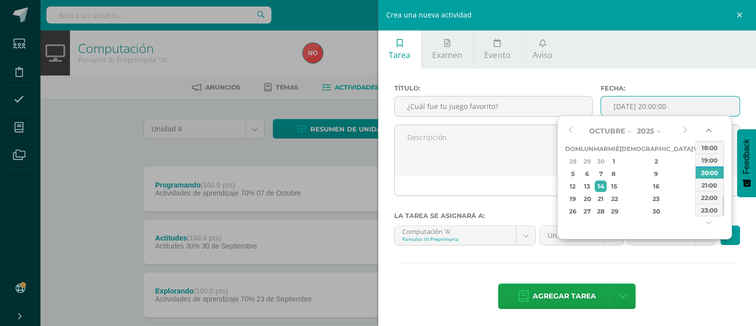
click at [705, 128] on button "button" at bounding box center [710, 132] width 10 height 15
click at [706, 128] on button "button" at bounding box center [710, 132] width 10 height 15
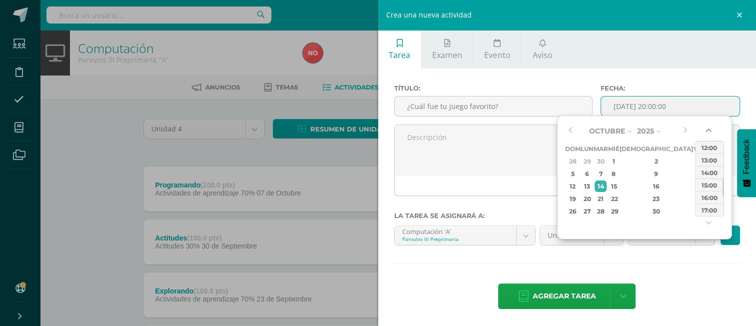
click at [706, 128] on button "button" at bounding box center [710, 132] width 10 height 15
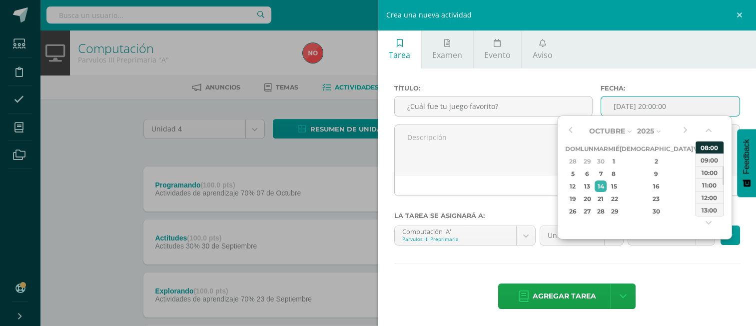
click at [704, 143] on div "08:00" at bounding box center [710, 147] width 28 height 12
type input "2025-10-14 08:00"
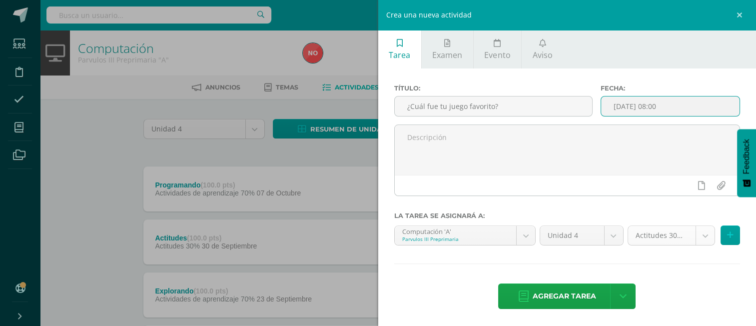
click at [698, 241] on body "Tarea asignada exitosamente Estudiantes Disciplina Asistencia Mis cursos Archiv…" at bounding box center [378, 298] width 756 height 596
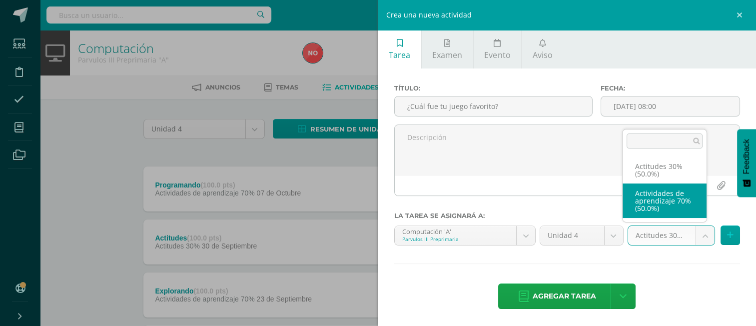
select select "171972"
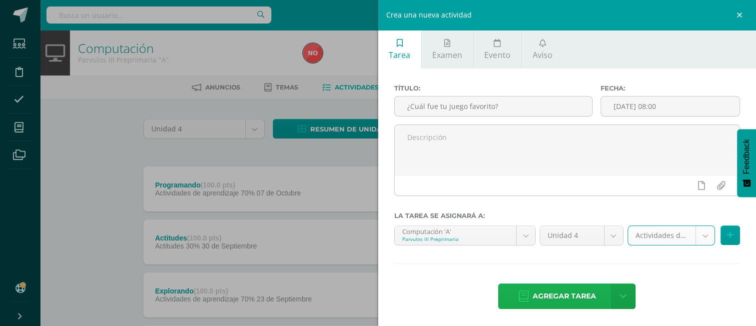
click at [578, 296] on span "Agregar tarea" at bounding box center [564, 296] width 63 height 24
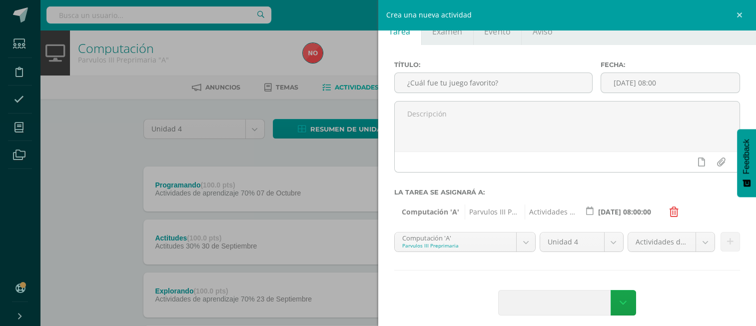
scroll to position [30, 0]
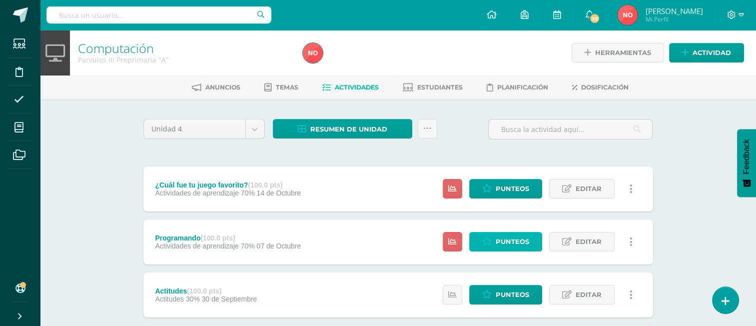
click at [519, 248] on span "Punteos" at bounding box center [512, 241] width 33 height 18
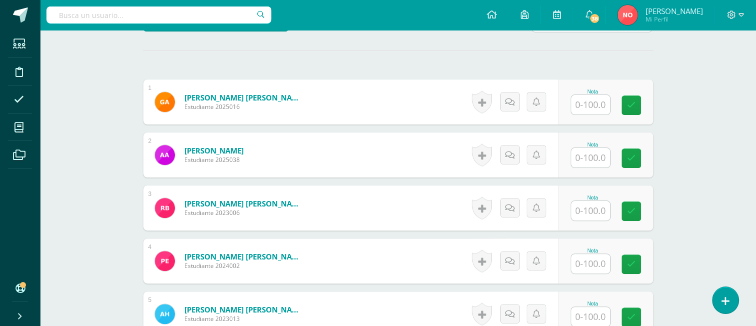
scroll to position [250, 0]
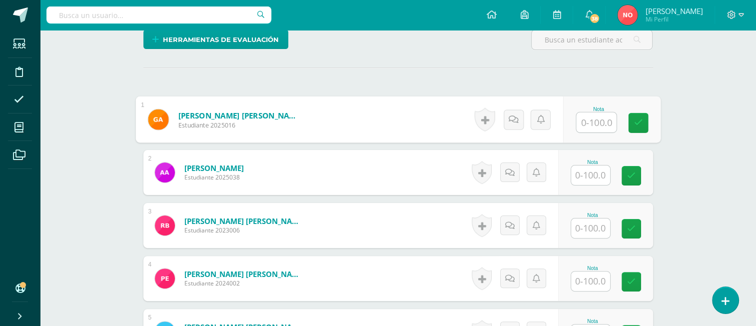
click at [596, 112] on input "text" at bounding box center [596, 122] width 40 height 20
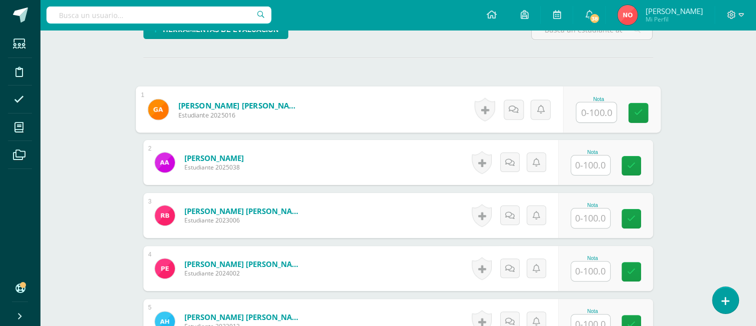
scroll to position [314, 0]
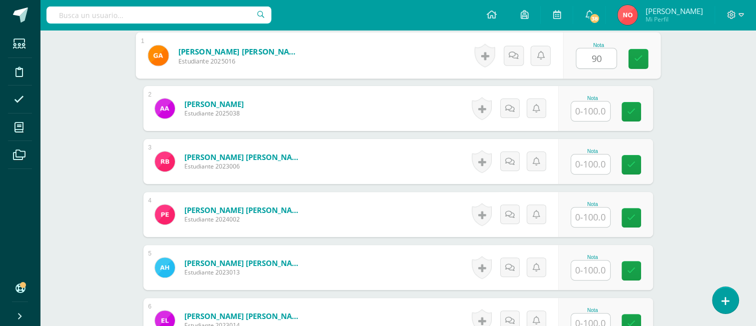
type input "90"
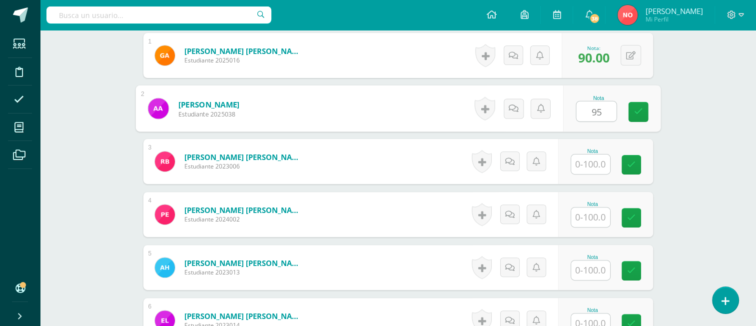
type input "95"
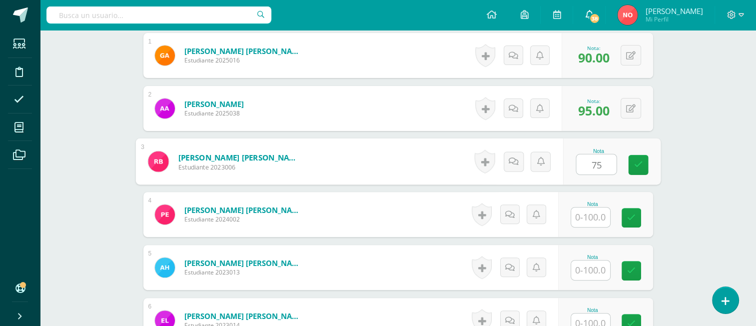
type input "75"
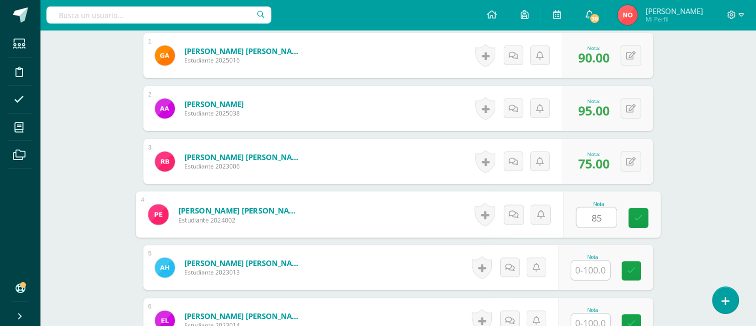
type input "85"
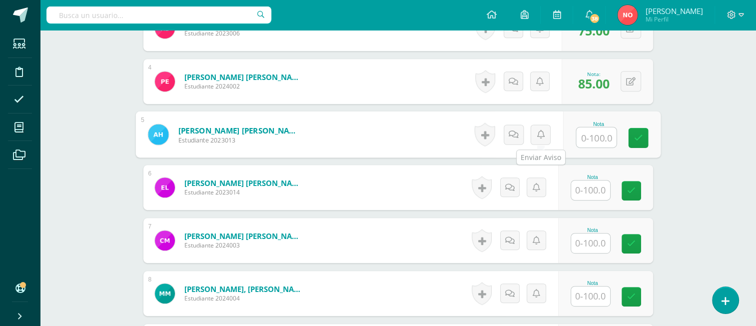
scroll to position [464, 0]
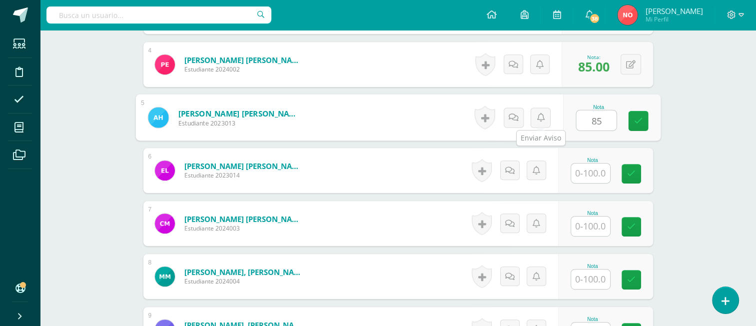
type input "85"
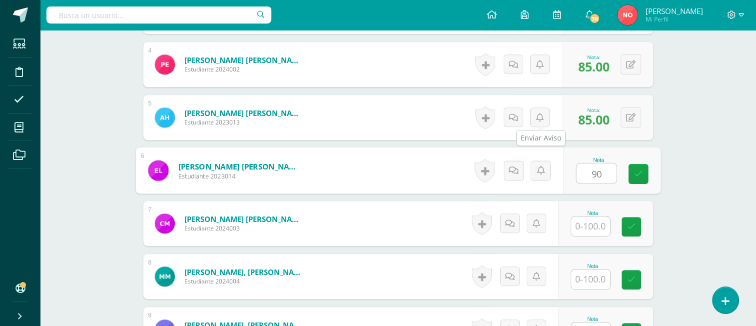
type input "90"
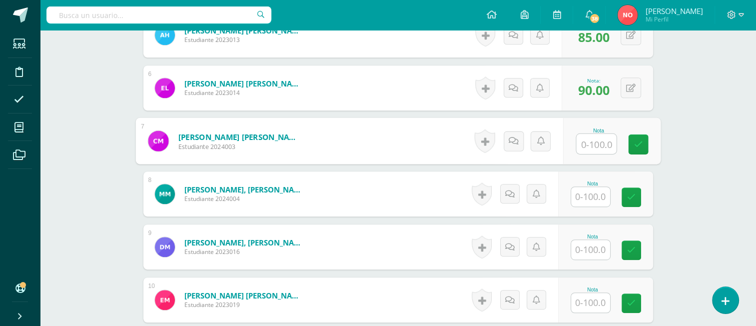
scroll to position [564, 0]
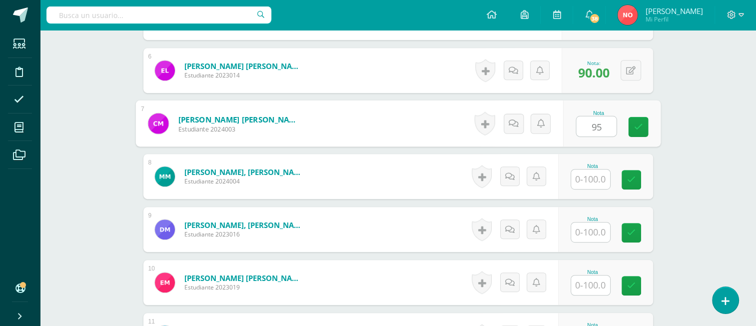
type input "95"
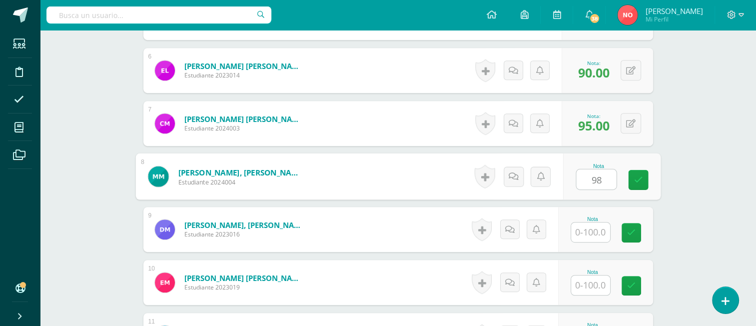
type input "98"
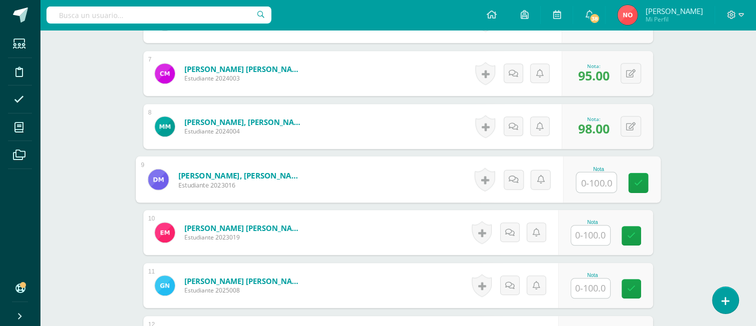
scroll to position [664, 0]
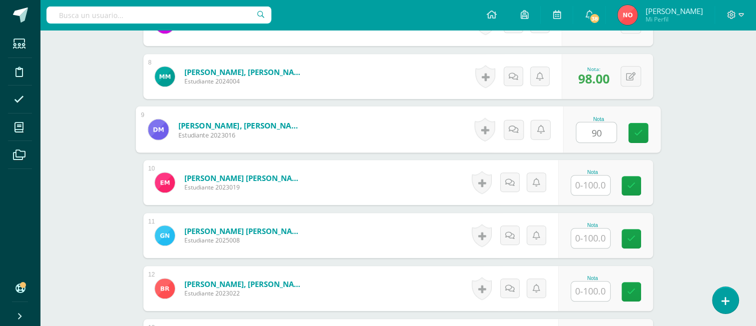
type input "90"
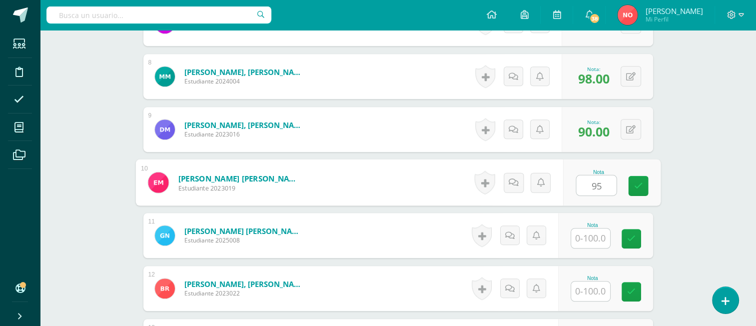
type input "95"
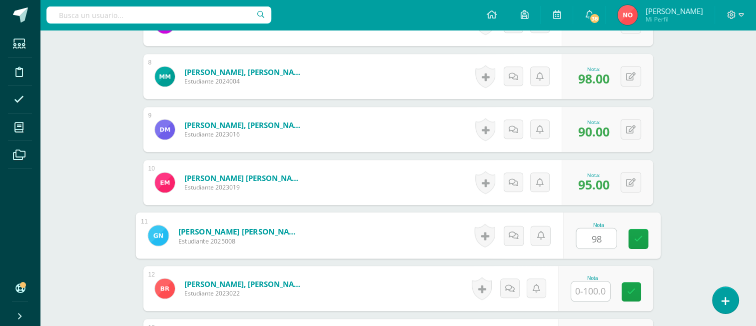
type input "98"
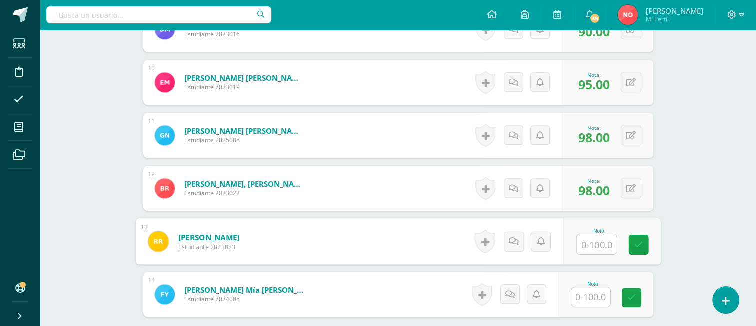
scroll to position [714, 0]
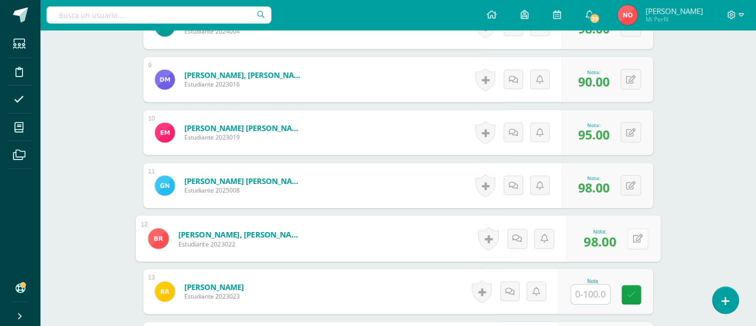
click at [632, 233] on button at bounding box center [637, 238] width 21 height 21
type input "80"
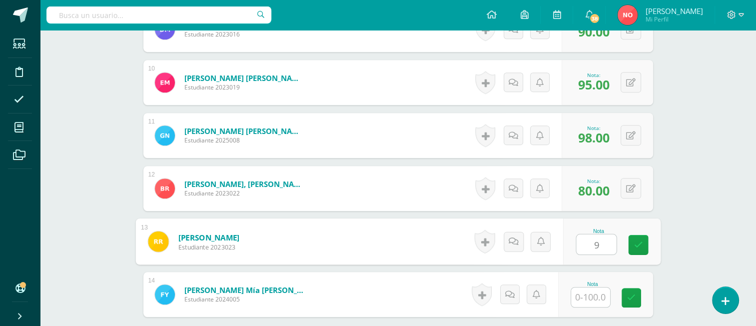
scroll to position [814, 0]
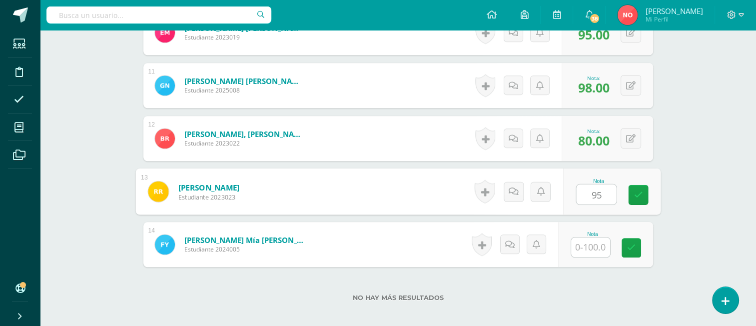
type input "95"
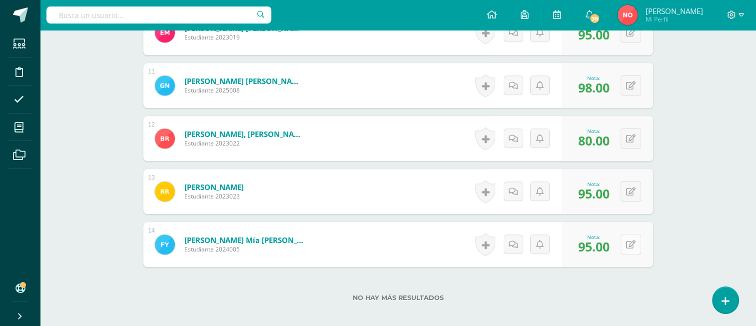
click at [636, 244] on button at bounding box center [631, 244] width 20 height 20
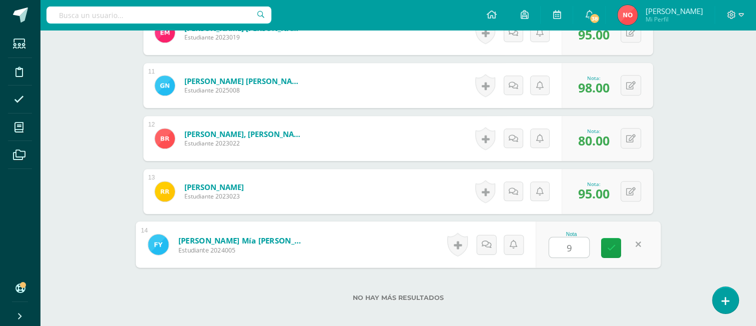
type input "90"
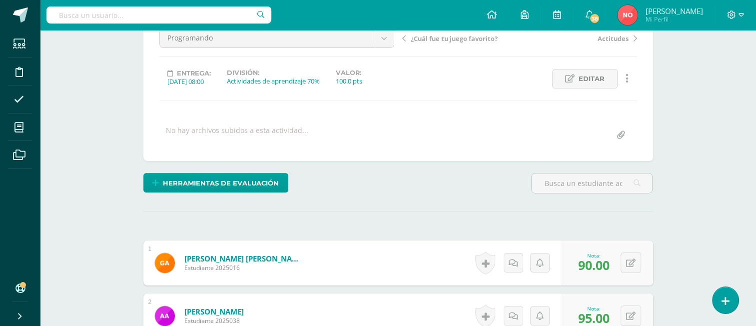
scroll to position [0, 0]
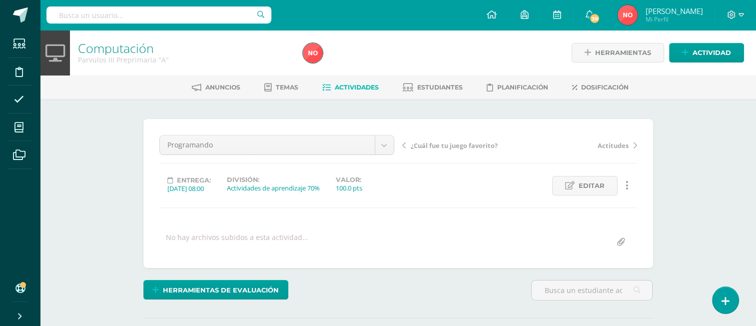
click at [342, 87] on span "Actividades" at bounding box center [357, 86] width 44 height 7
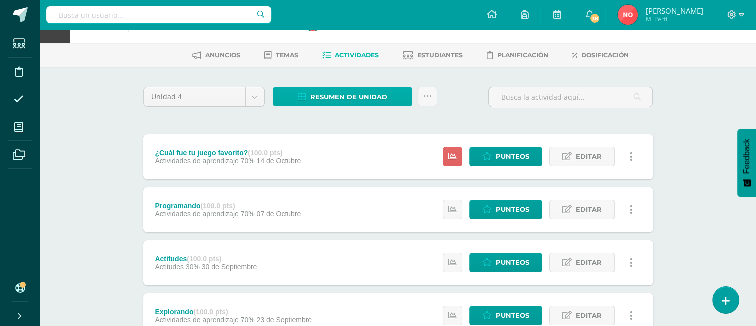
scroll to position [50, 0]
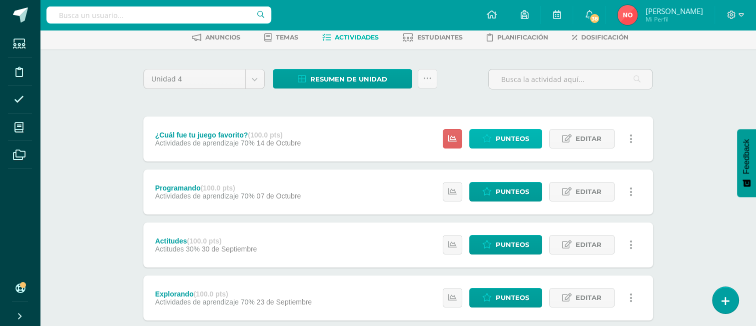
click at [518, 142] on span "Punteos" at bounding box center [512, 138] width 33 height 18
click at [519, 142] on span "Punteos" at bounding box center [512, 138] width 33 height 18
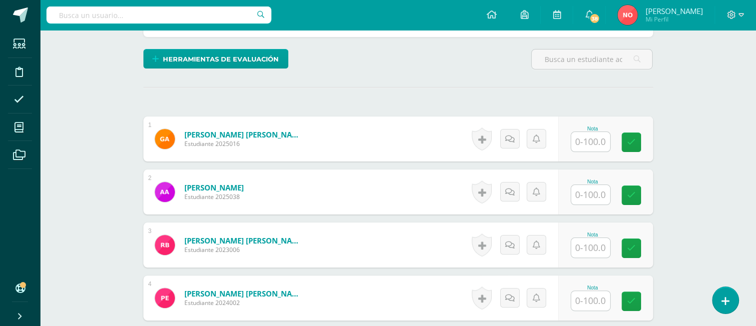
scroll to position [231, 0]
click at [583, 140] on input "text" at bounding box center [590, 140] width 39 height 19
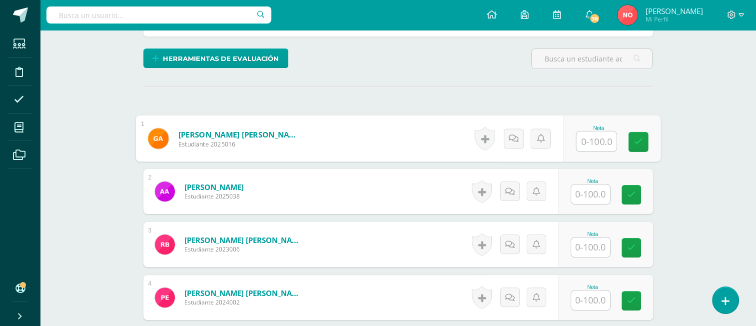
type input "8"
type input "70"
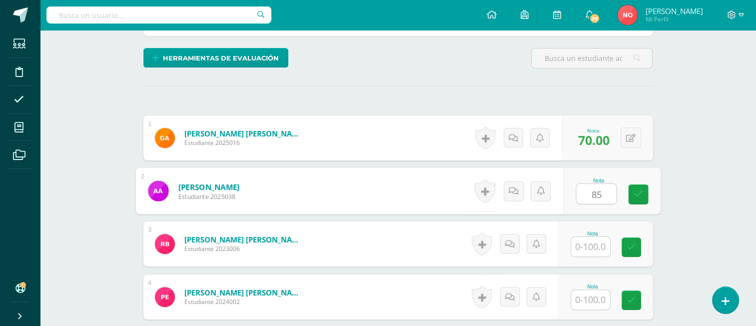
type input "85"
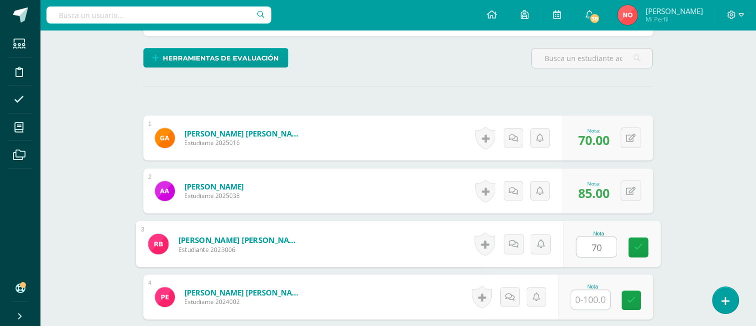
type input "70"
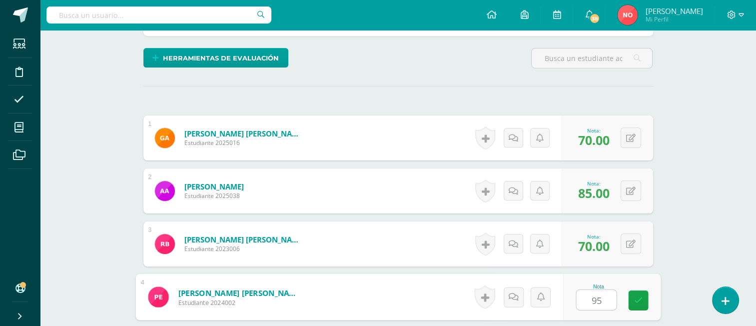
type input "95"
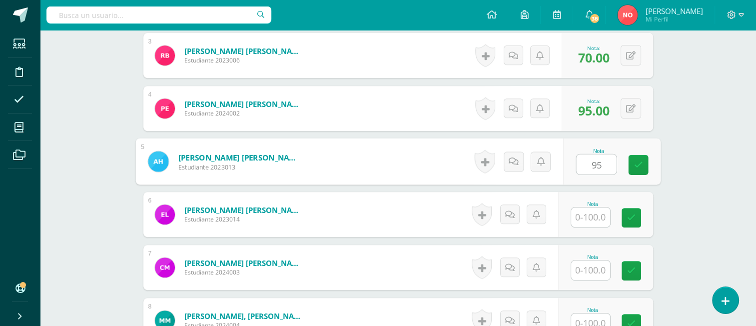
type input "95"
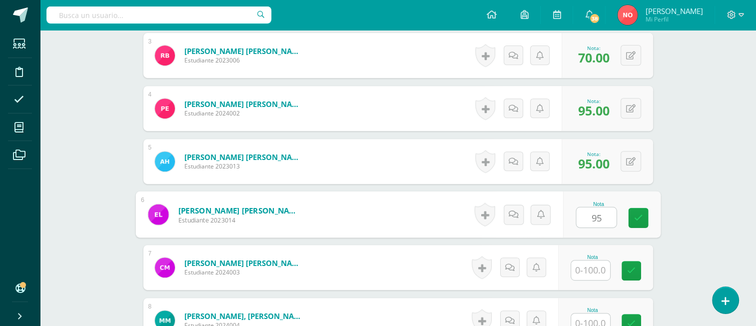
type input "95"
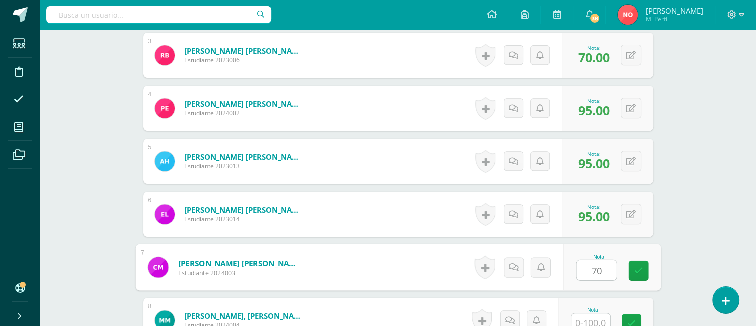
type input "70"
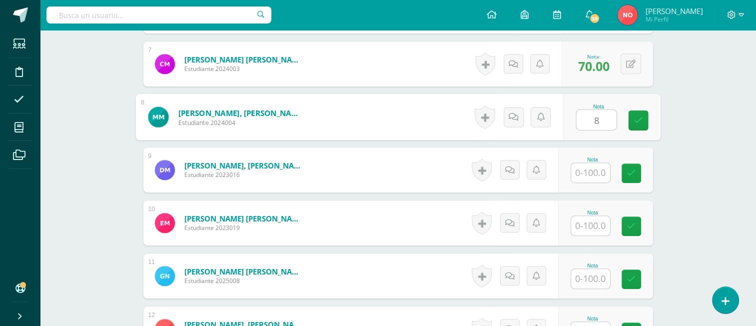
scroll to position [626, 0]
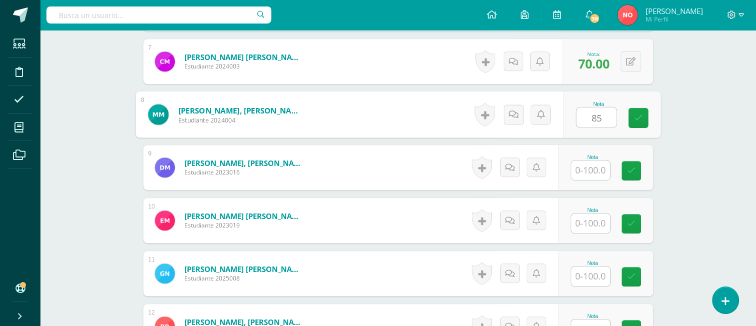
type input "85"
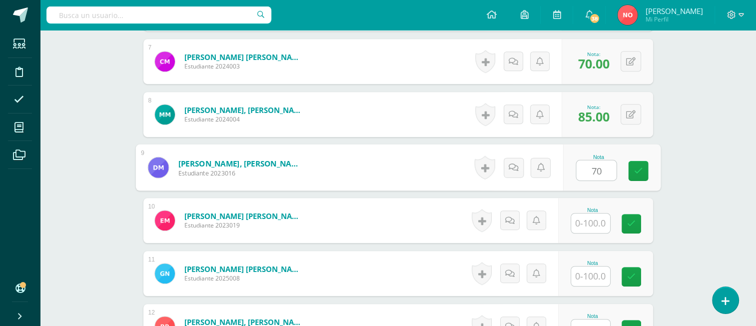
type input "70"
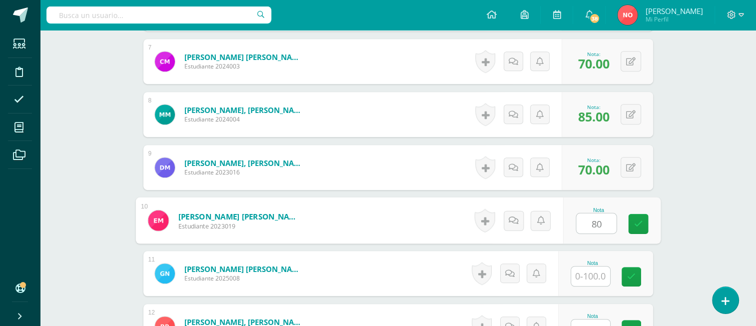
type input "80"
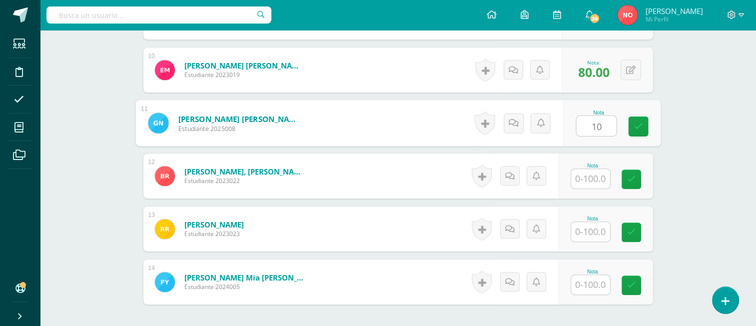
scroll to position [826, 0]
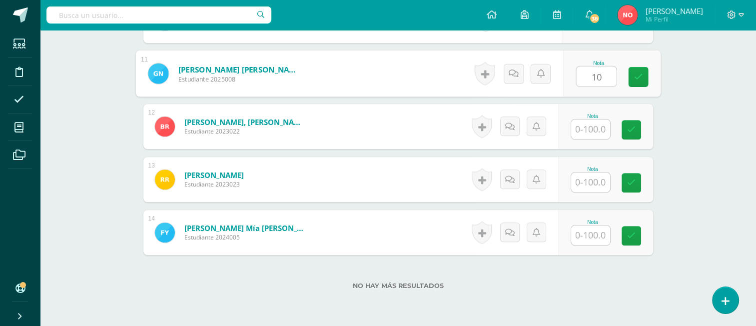
type input "1"
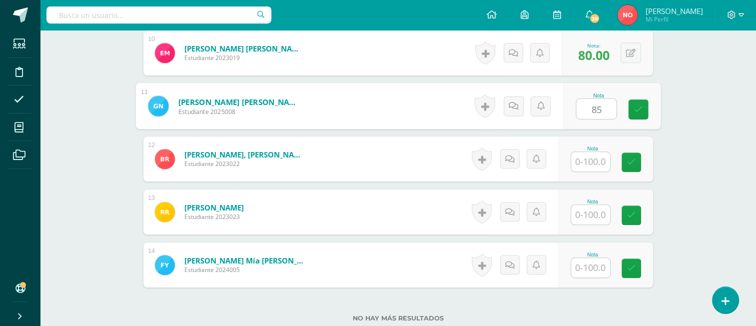
scroll to position [776, 0]
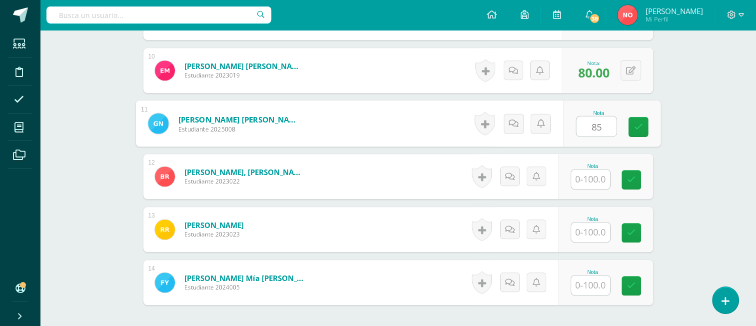
type input "85"
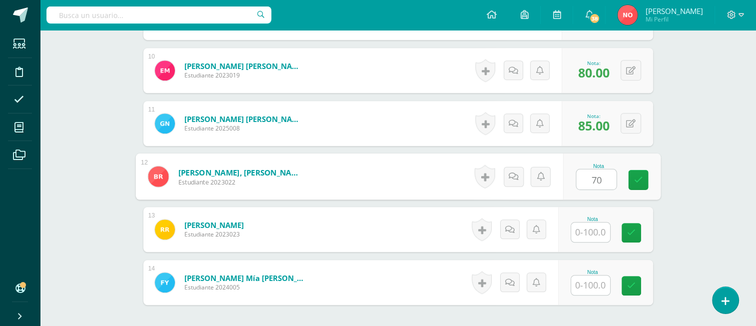
type input "70"
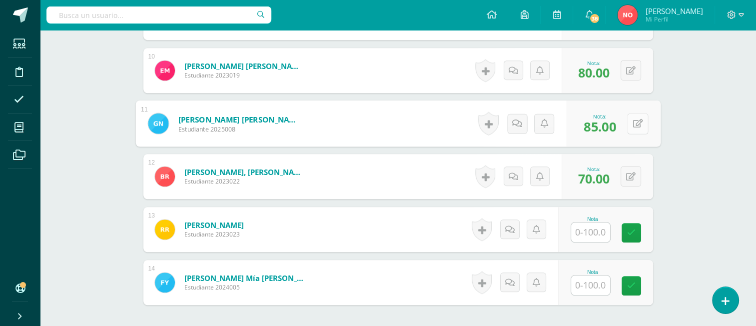
click at [638, 122] on button at bounding box center [637, 123] width 21 height 21
click at [589, 237] on input "text" at bounding box center [590, 231] width 39 height 19
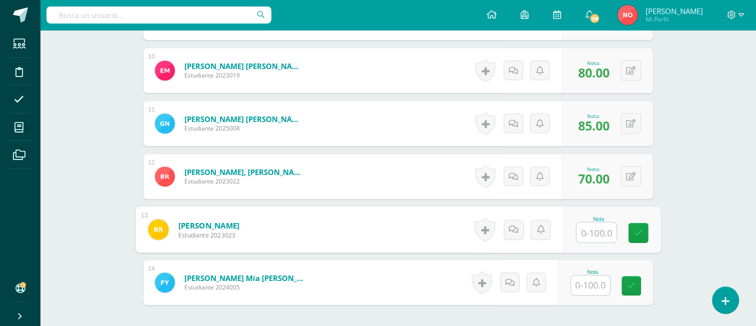
type input "8"
type input "90"
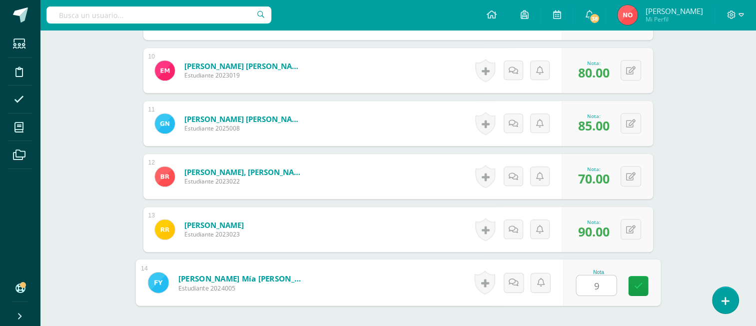
type input "95"
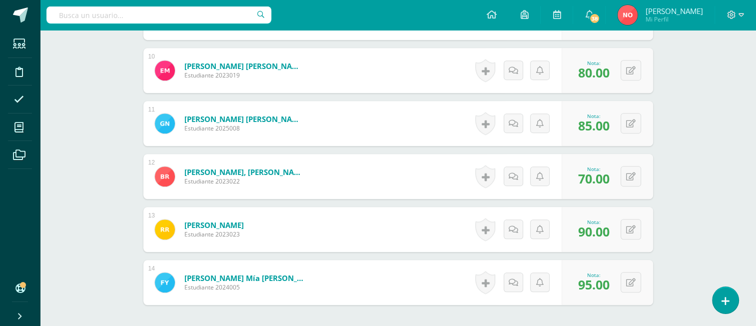
drag, startPoint x: 749, startPoint y: 150, endPoint x: 738, endPoint y: 116, distance: 35.7
click at [24, 93] on span at bounding box center [19, 99] width 22 height 22
